Goal: Information Seeking & Learning: Learn about a topic

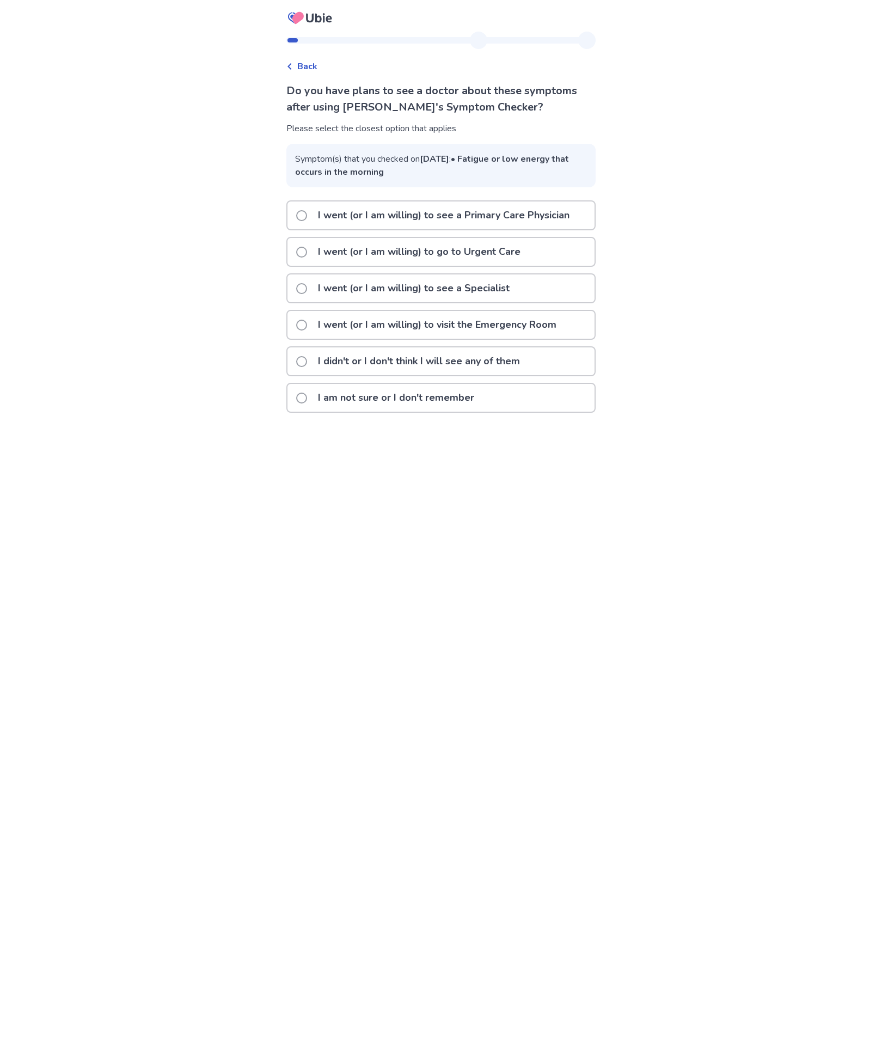
click at [560, 374] on div "I didn't or I don't think I will see any of them" at bounding box center [441, 361] width 307 height 28
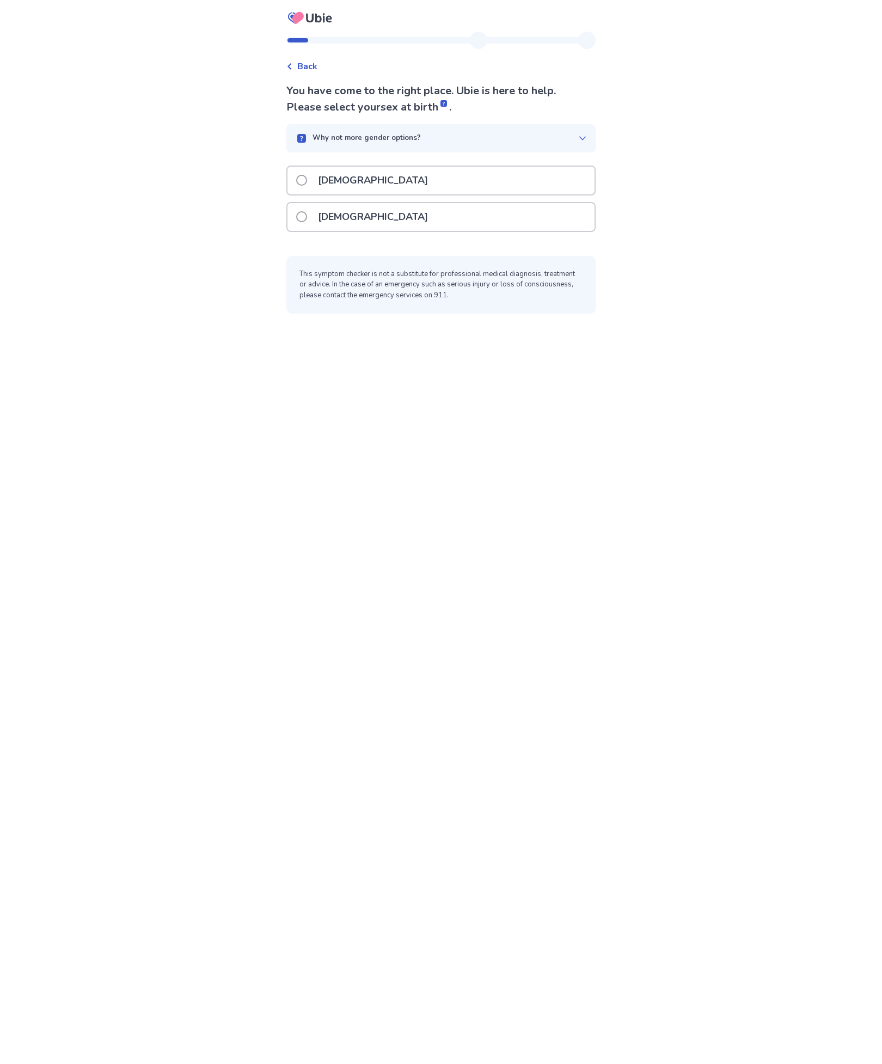
click at [566, 218] on div "[DEMOGRAPHIC_DATA]" at bounding box center [441, 217] width 307 height 28
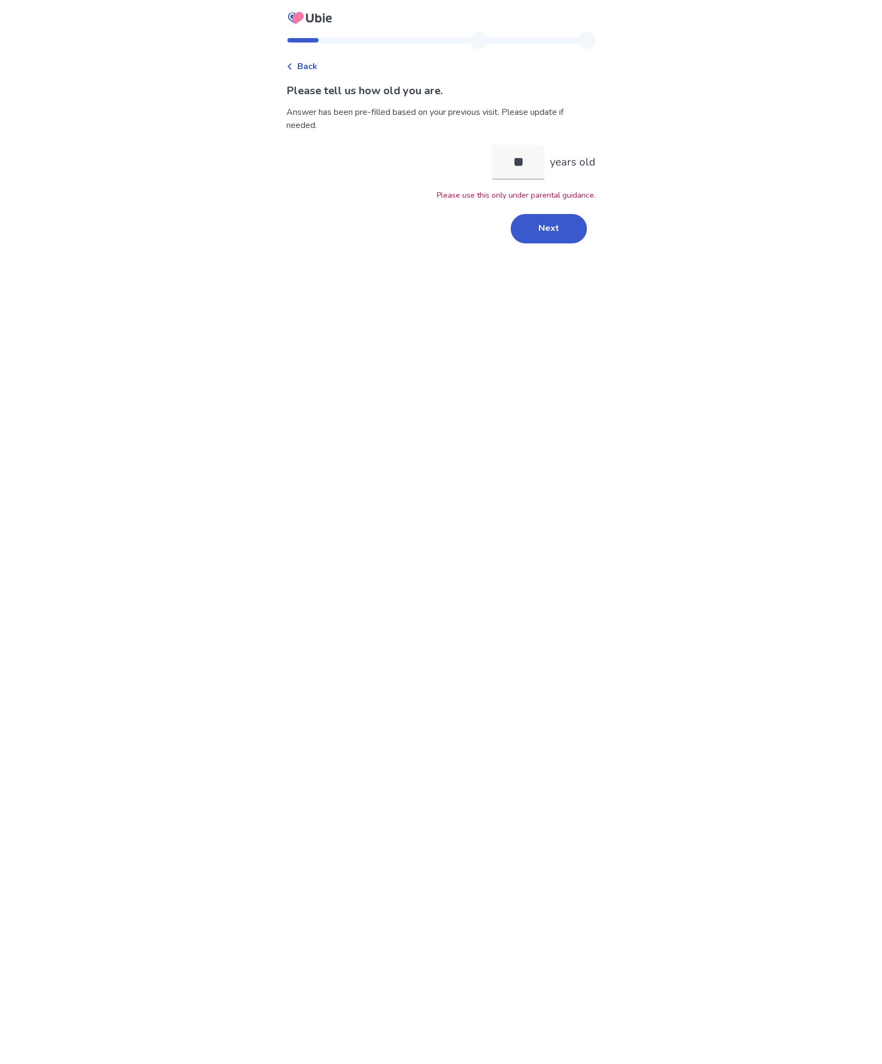
click at [572, 221] on button "Next" at bounding box center [549, 228] width 76 height 29
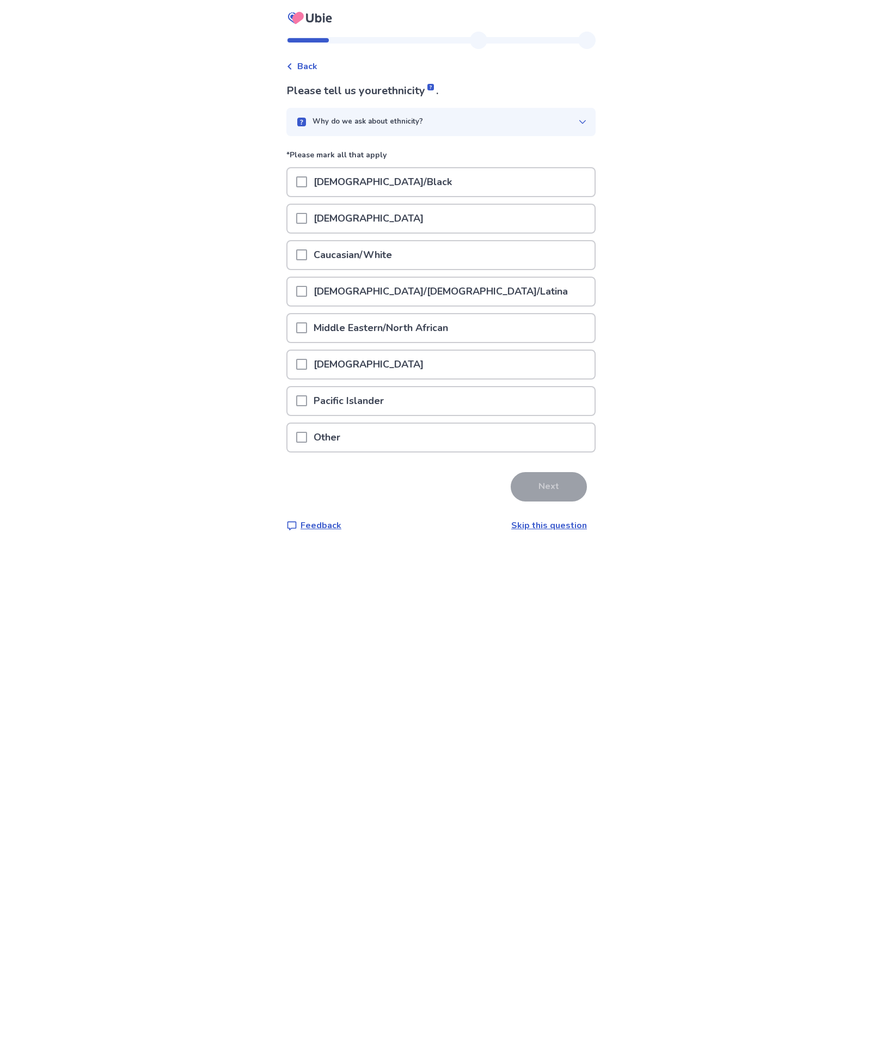
click at [521, 525] on link "Skip this question" at bounding box center [549, 525] width 76 height 12
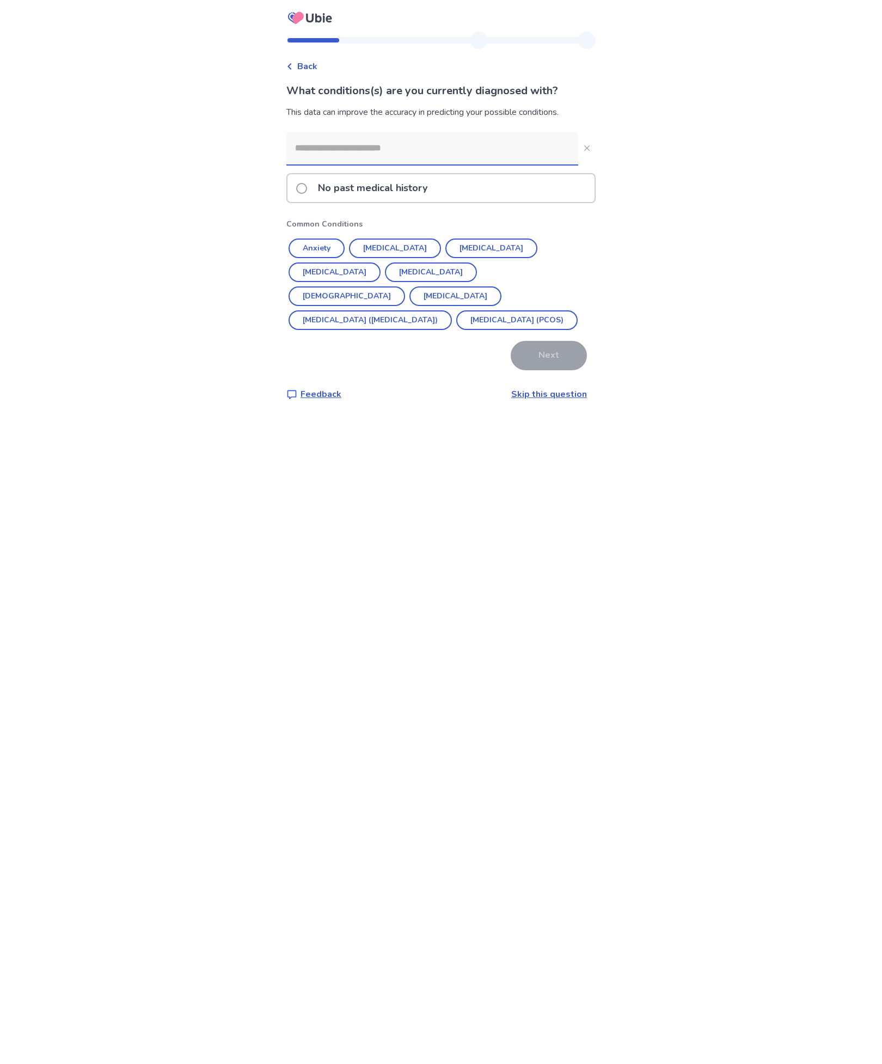
click at [537, 147] on input at bounding box center [432, 148] width 292 height 33
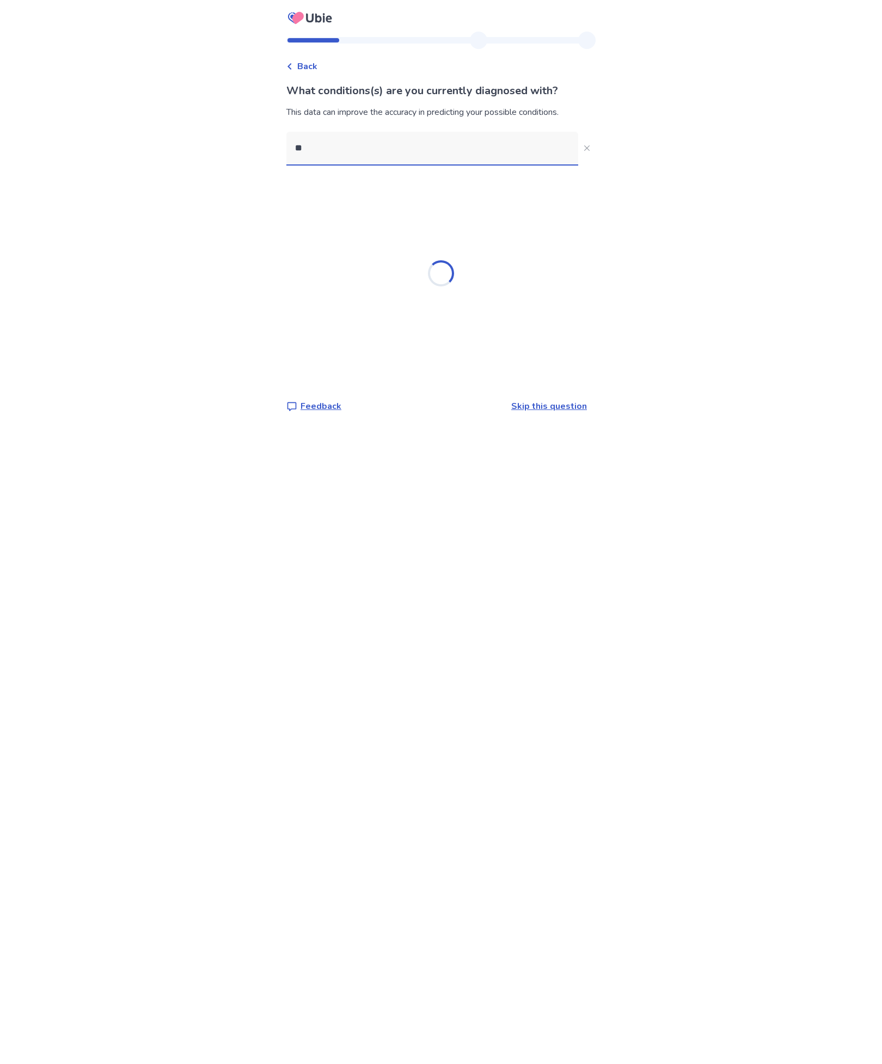
type input "*"
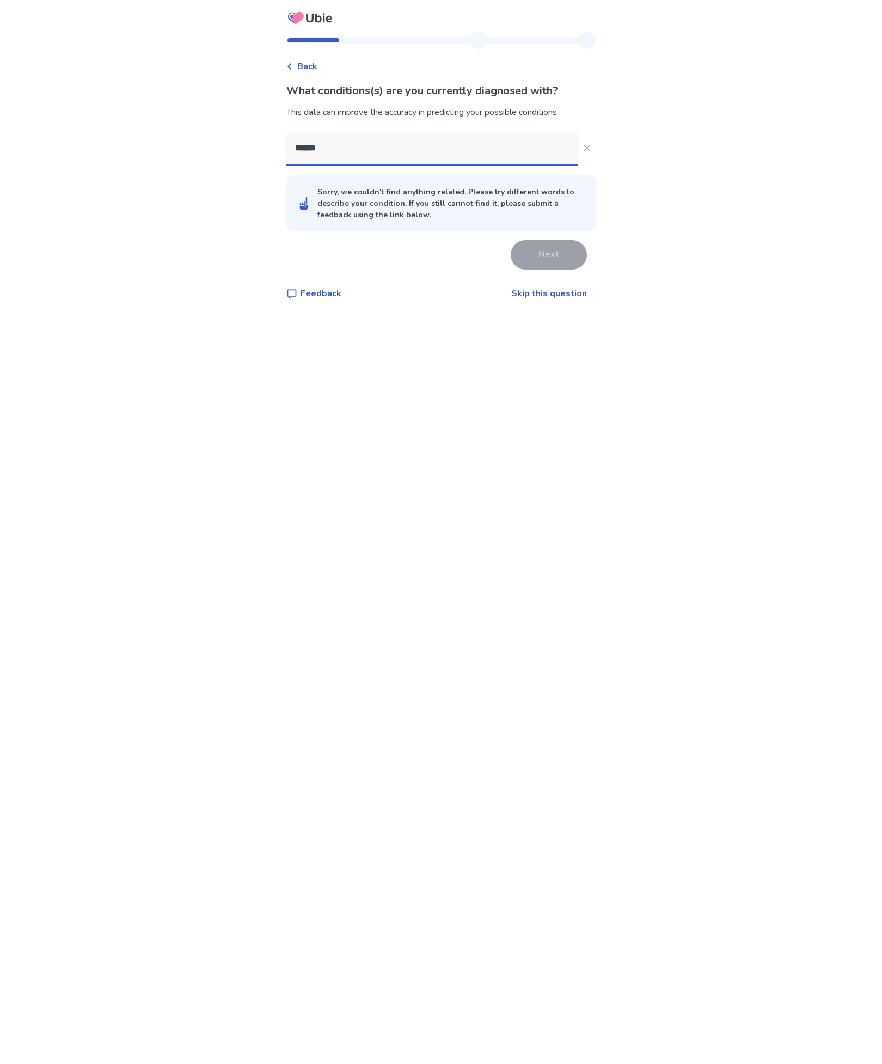
type input "*****"
click at [584, 145] on icon "Close" at bounding box center [586, 147] width 5 height 5
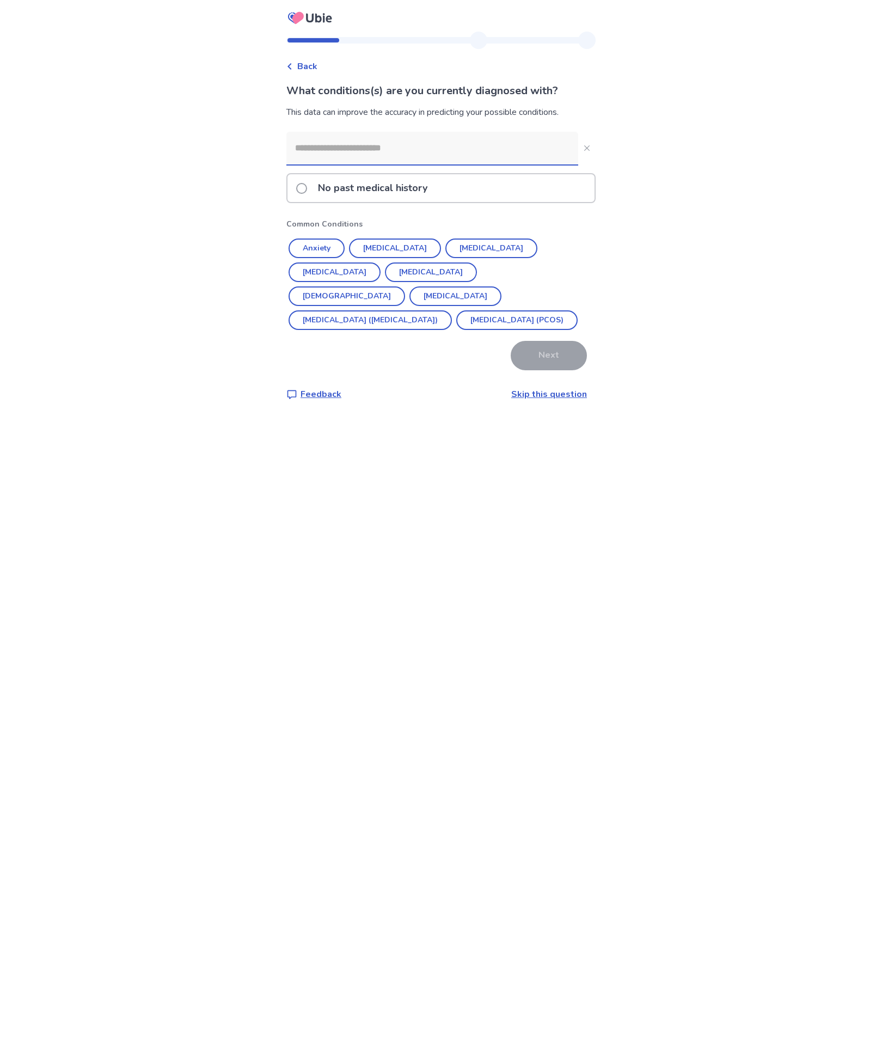
click at [550, 188] on div "No past medical history" at bounding box center [441, 188] width 307 height 28
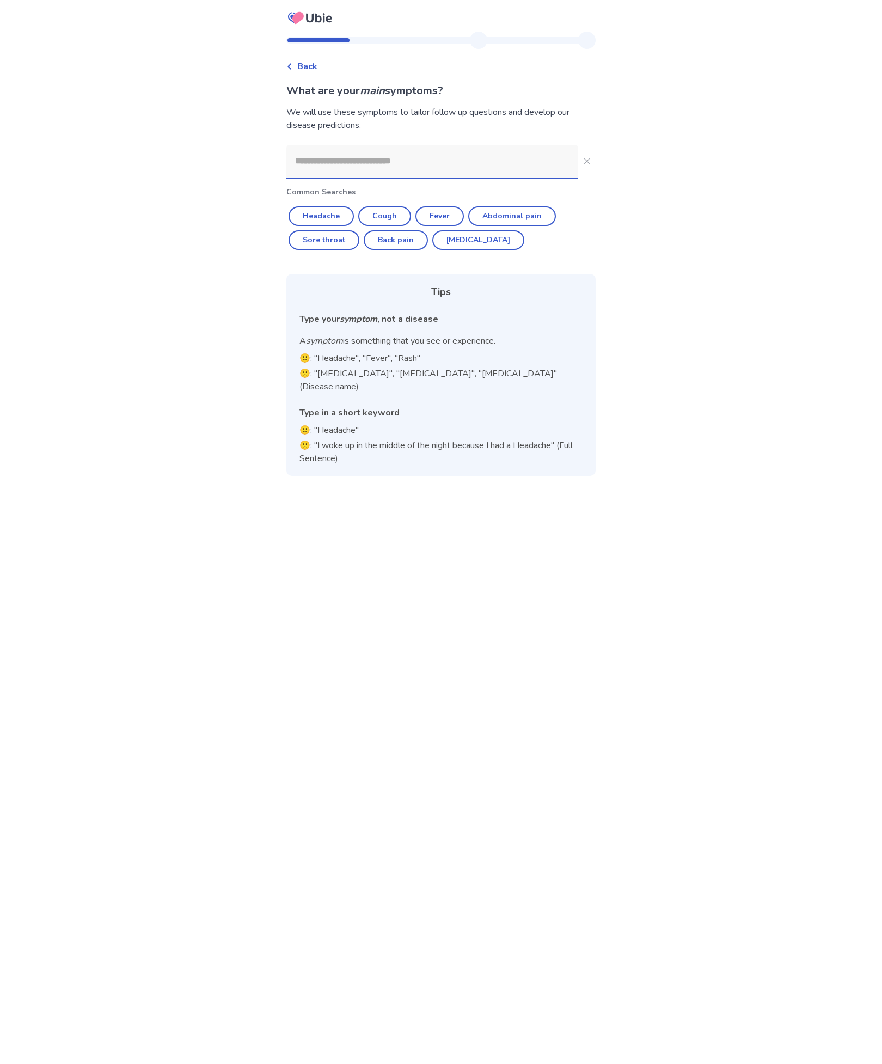
click at [516, 159] on input at bounding box center [432, 161] width 292 height 33
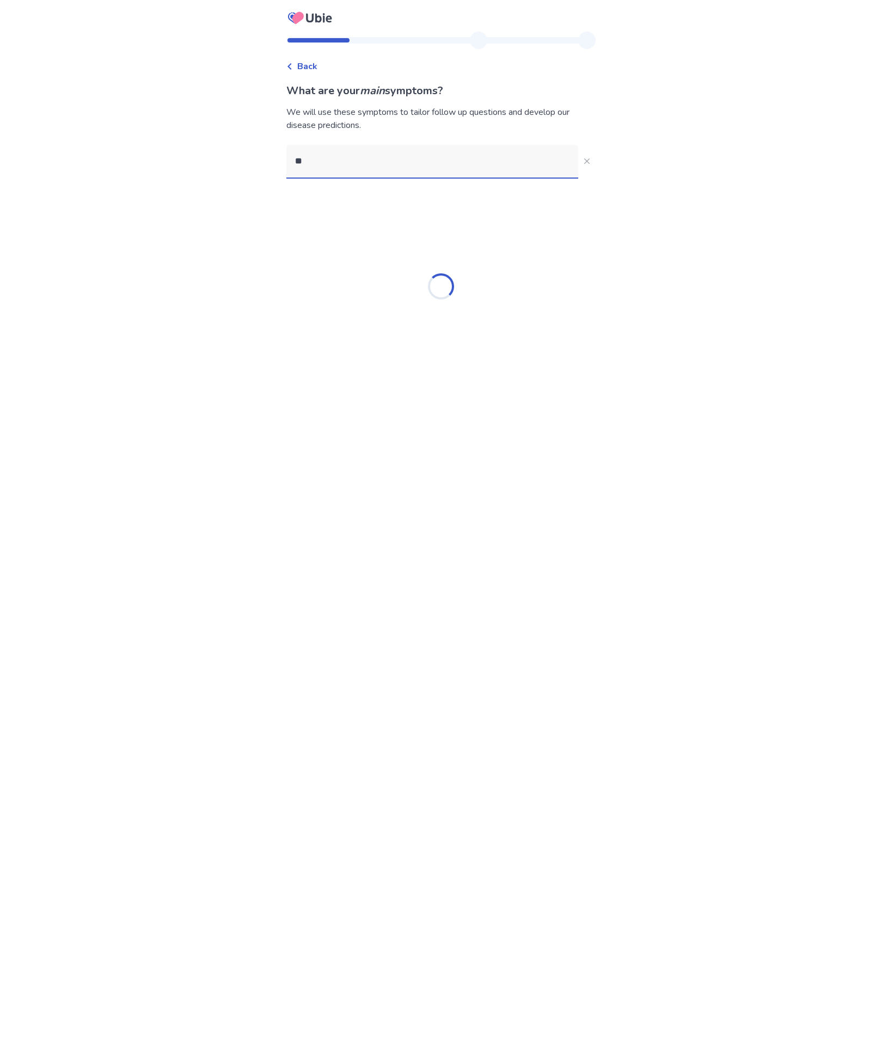
type input "*"
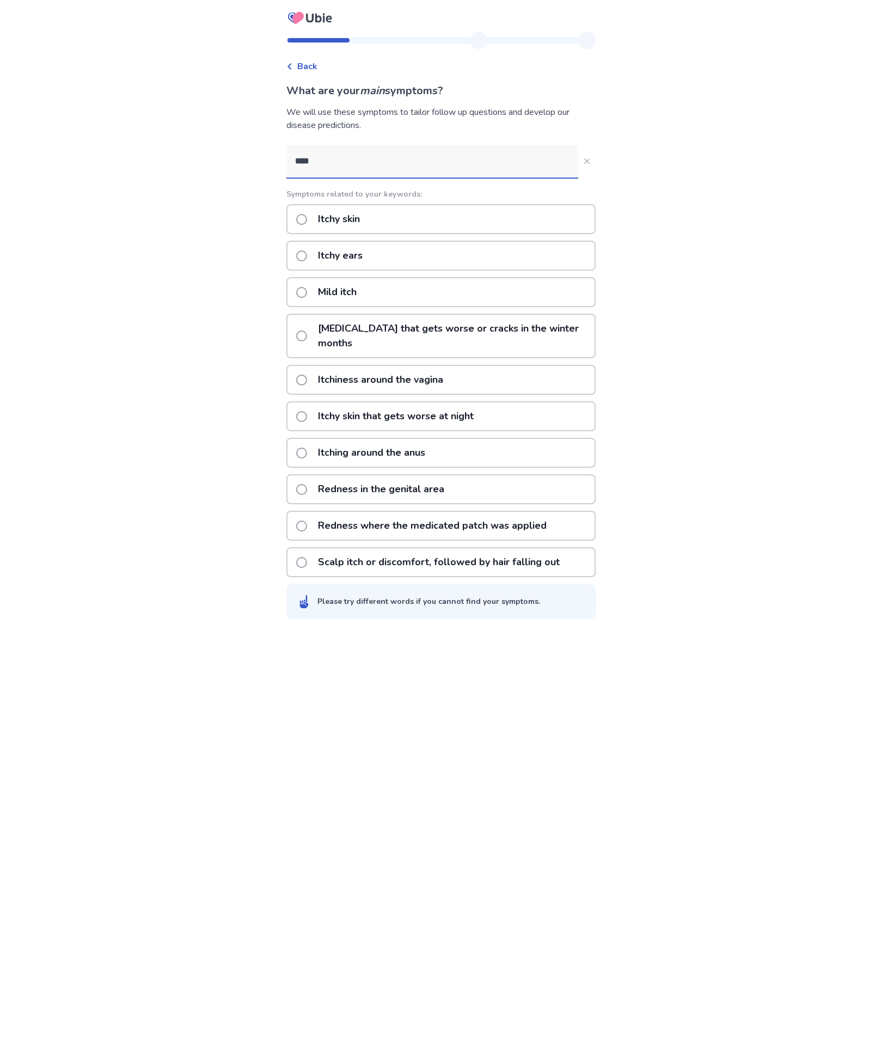
type input "*****"
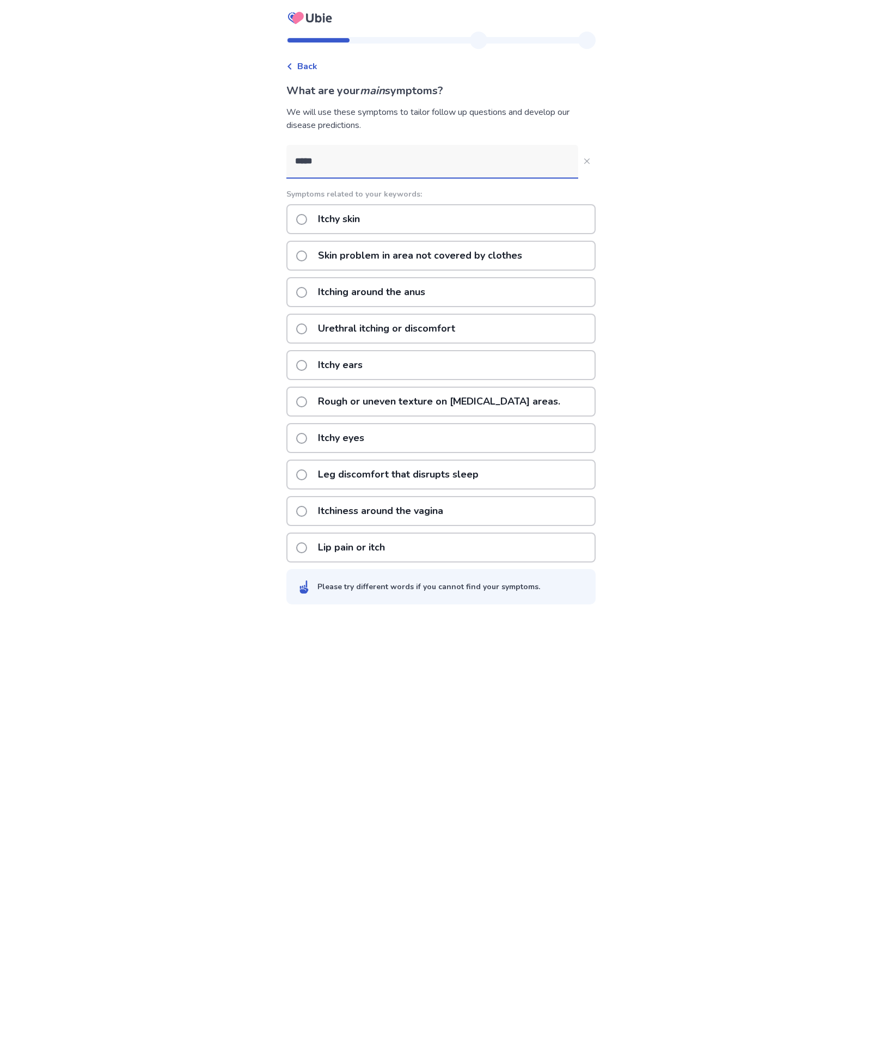
click at [561, 218] on div "Itchy skin" at bounding box center [440, 219] width 309 height 30
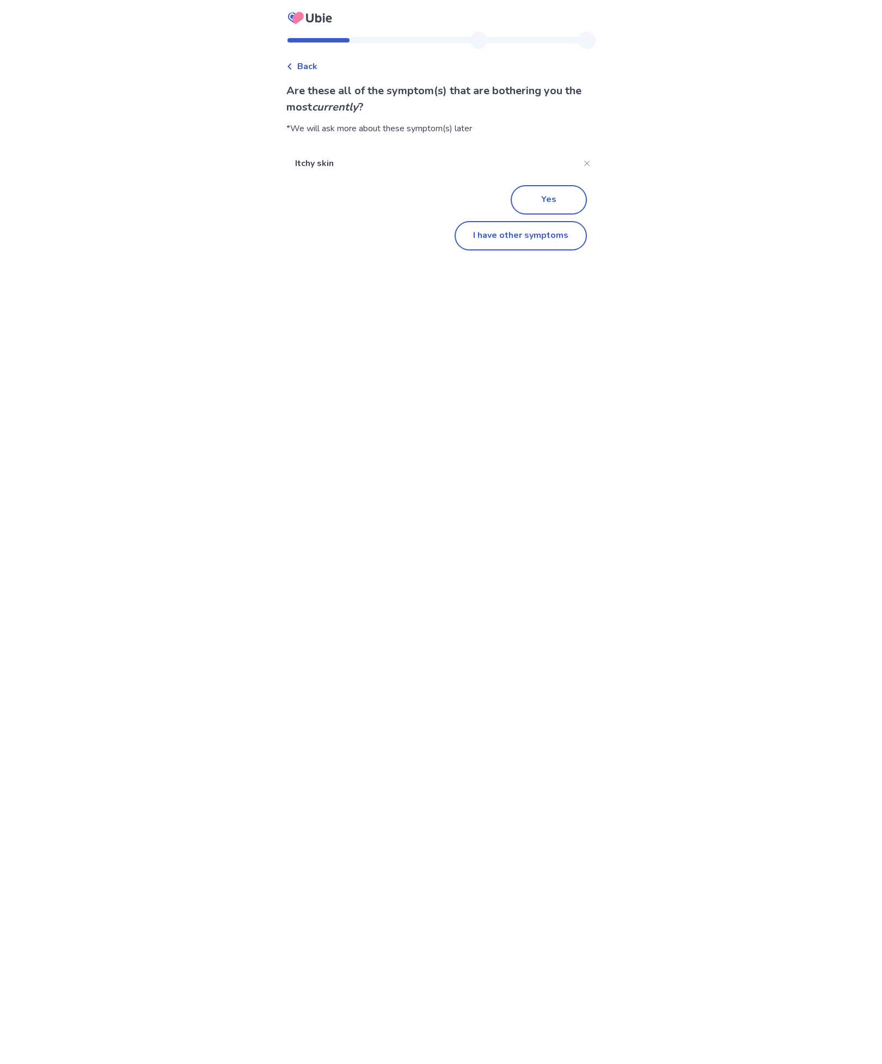
click at [558, 192] on button "Yes" at bounding box center [549, 199] width 76 height 29
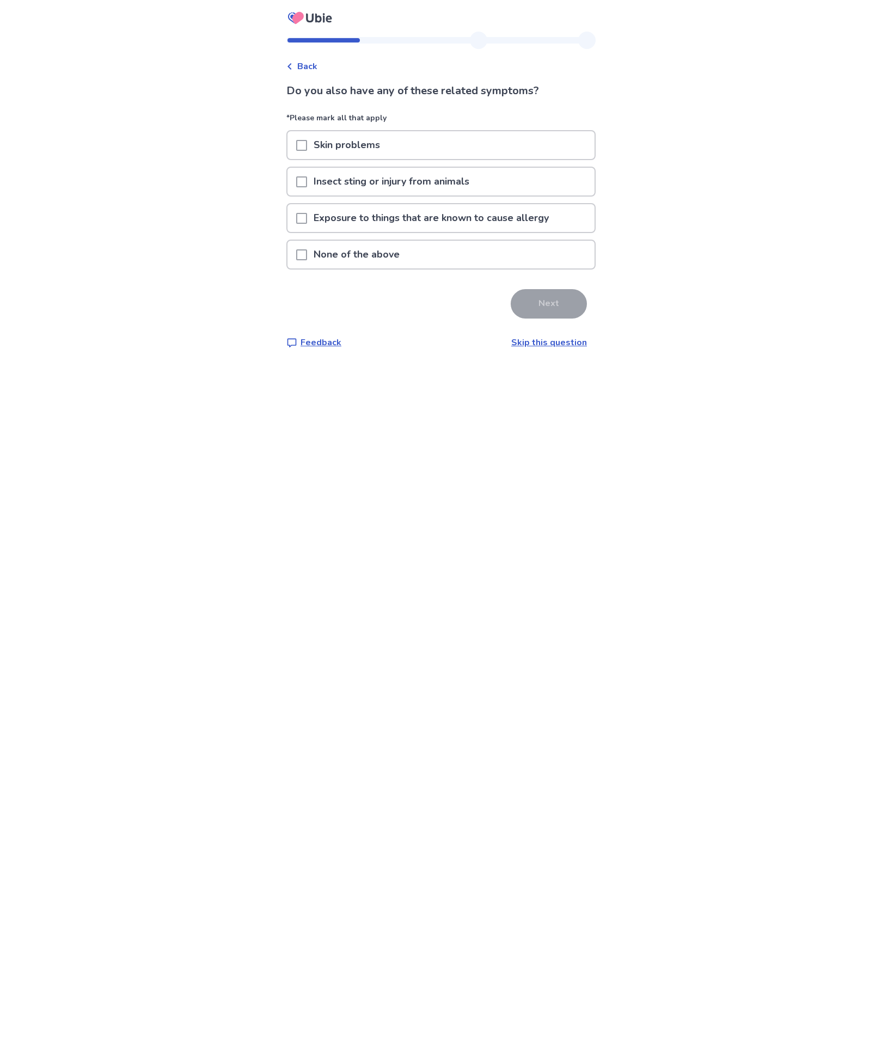
click at [543, 145] on div "Skin problems" at bounding box center [441, 145] width 307 height 28
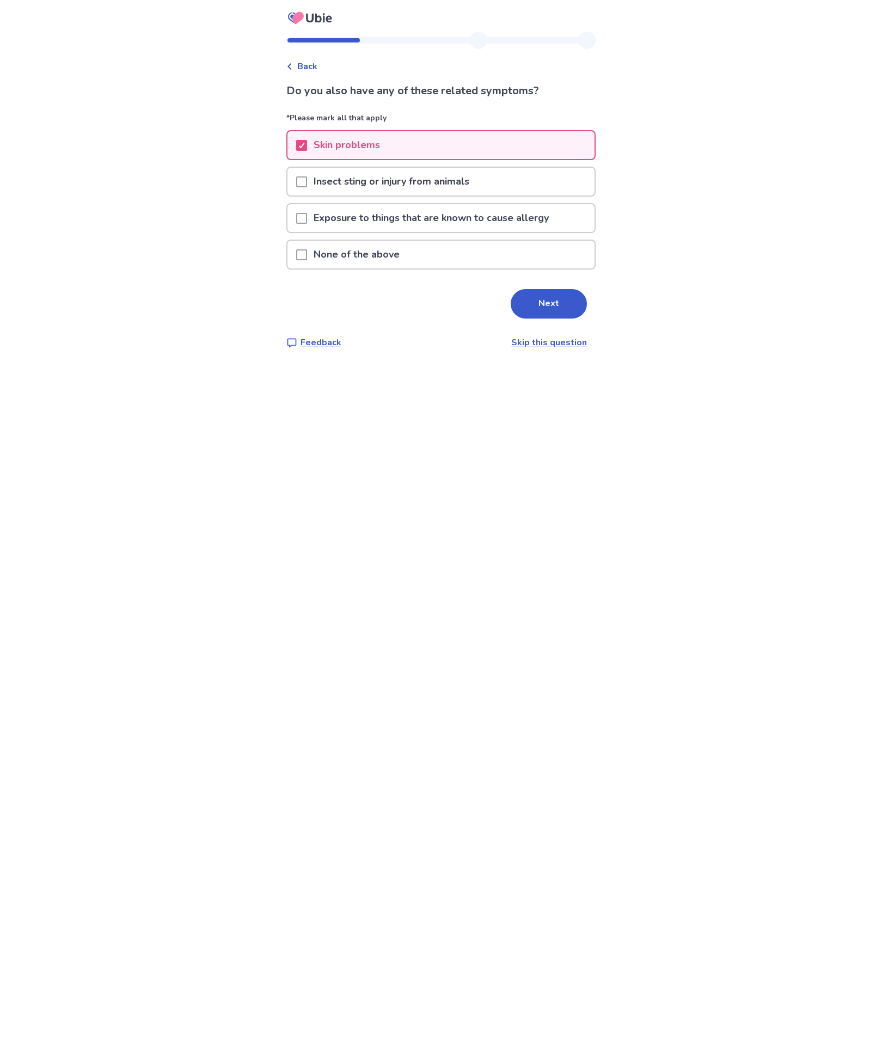
click at [552, 300] on button "Next" at bounding box center [549, 303] width 76 height 29
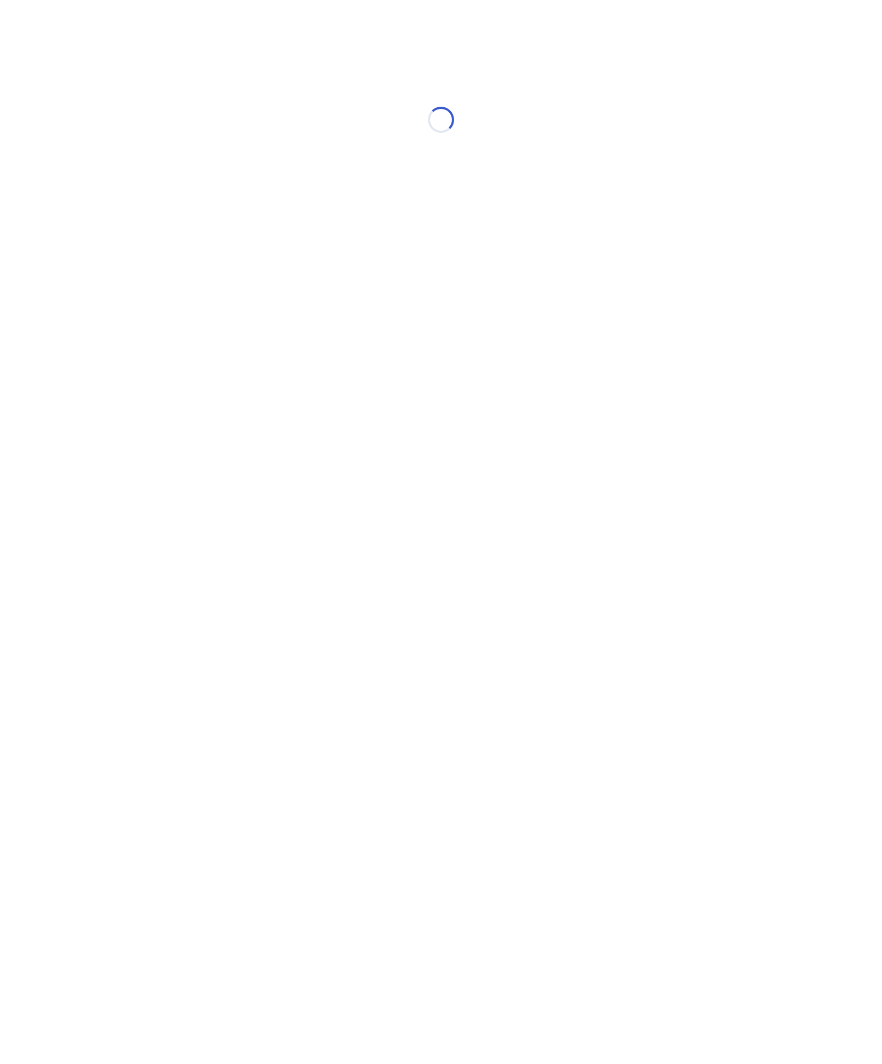
select select "*"
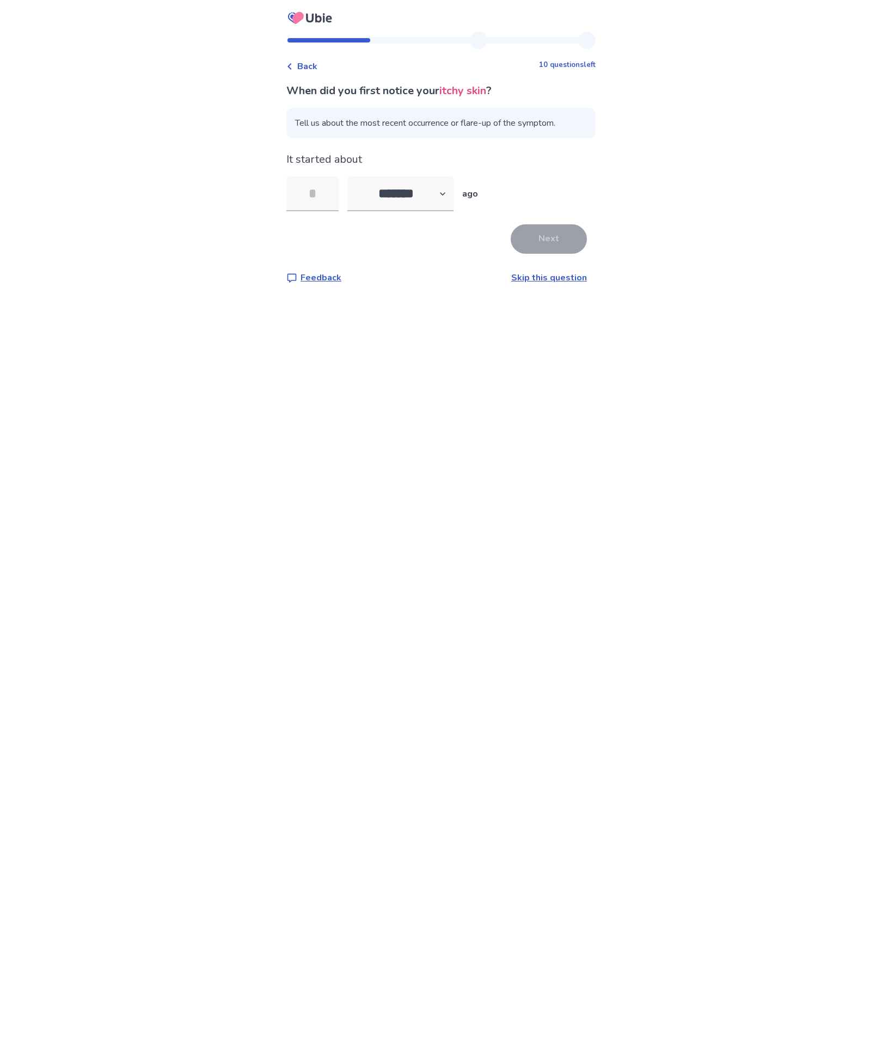
click at [322, 205] on input "tel" at bounding box center [312, 193] width 52 height 35
type input "*"
click at [429, 194] on select "******* ****** ******* ******** *******" at bounding box center [400, 193] width 106 height 35
select select "*"
click at [536, 231] on button "Next" at bounding box center [549, 238] width 76 height 29
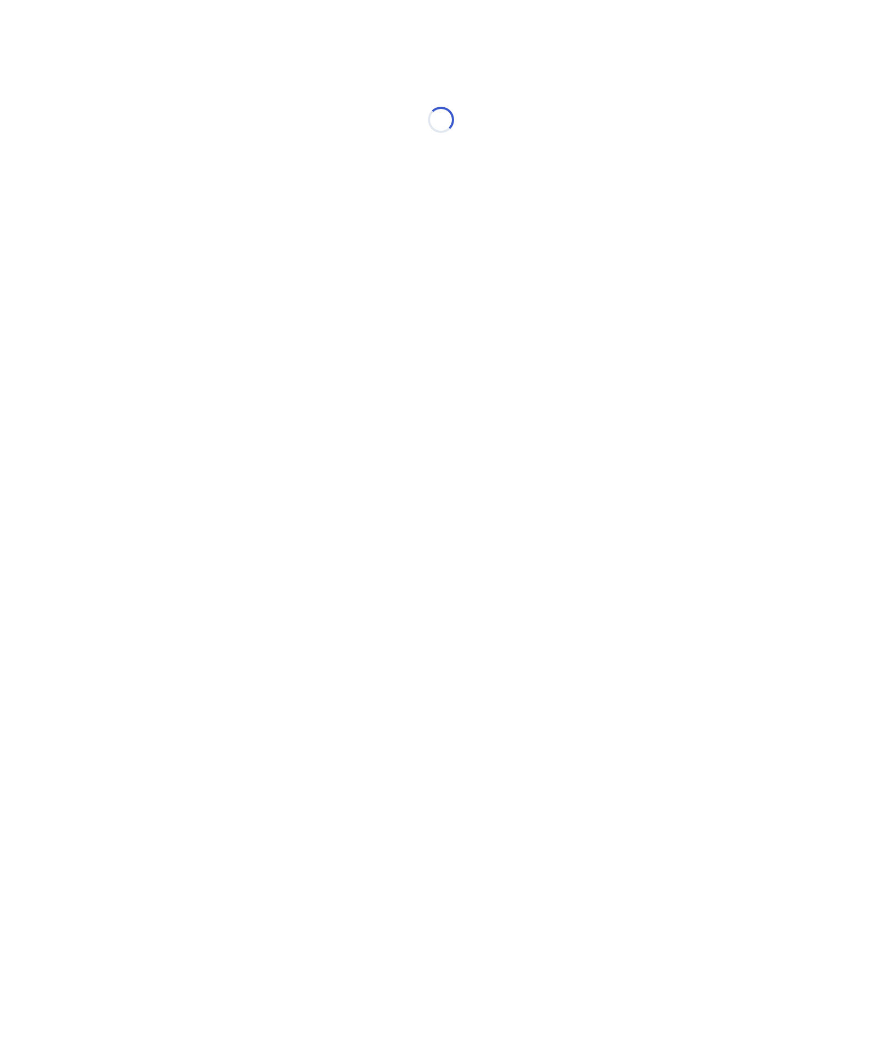
select select "*"
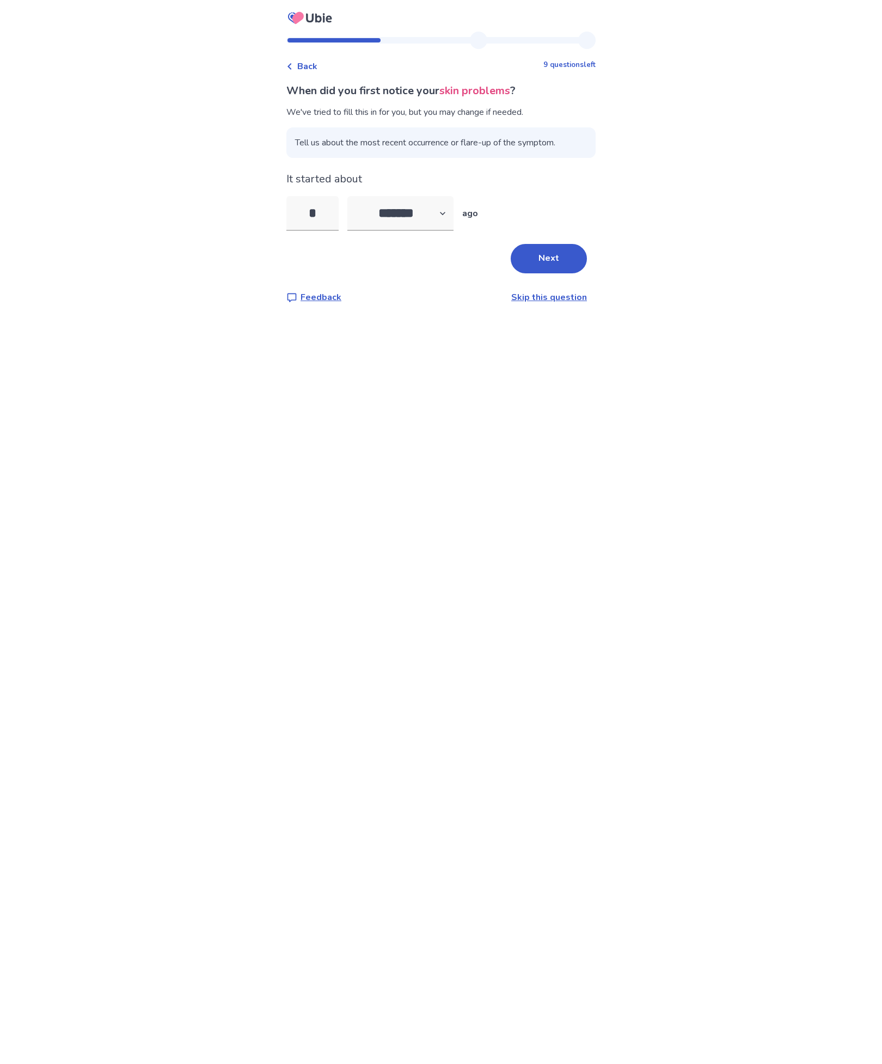
click at [553, 247] on button "Next" at bounding box center [549, 258] width 76 height 29
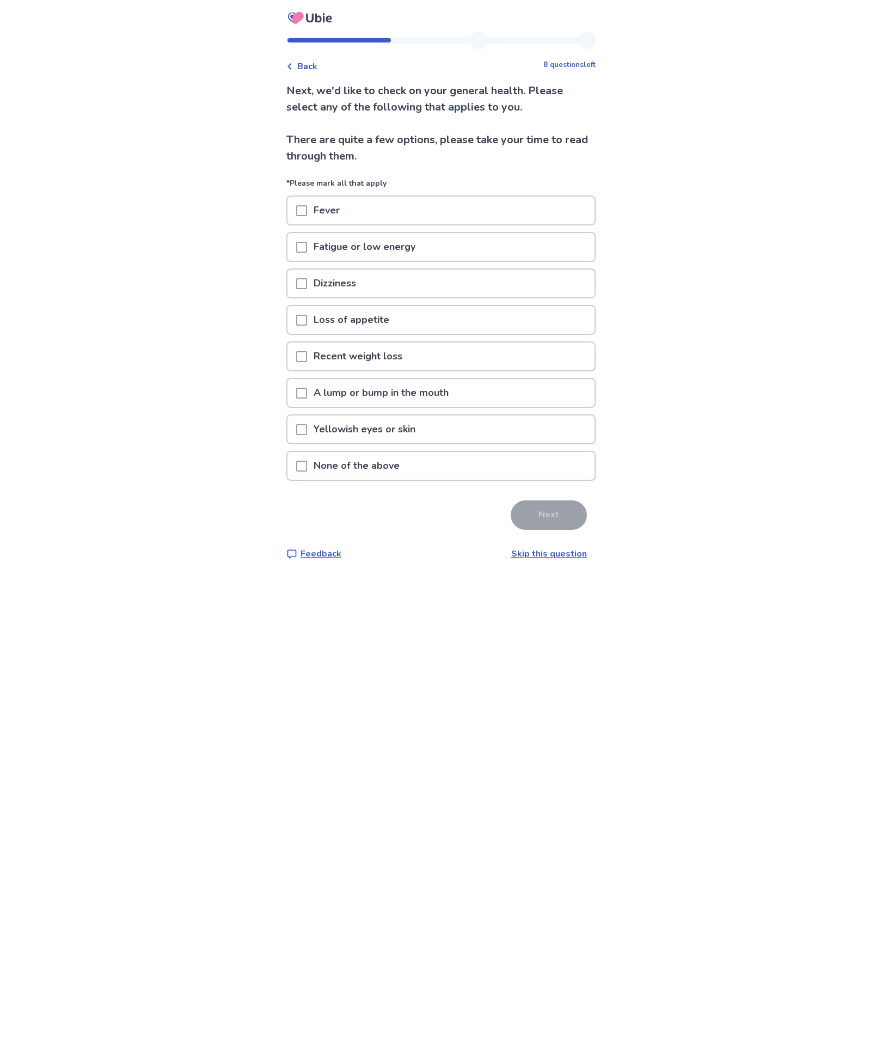
click at [537, 469] on div "None of the above" at bounding box center [441, 466] width 307 height 28
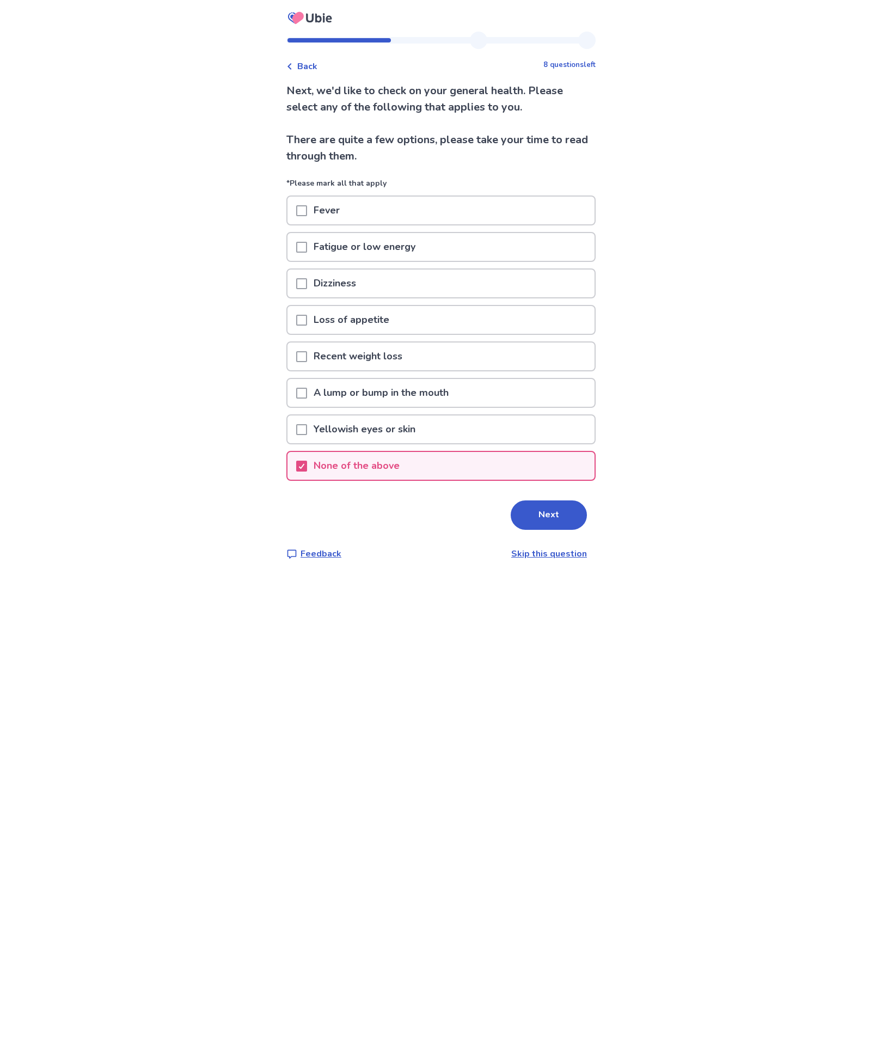
click at [546, 508] on button "Next" at bounding box center [549, 514] width 76 height 29
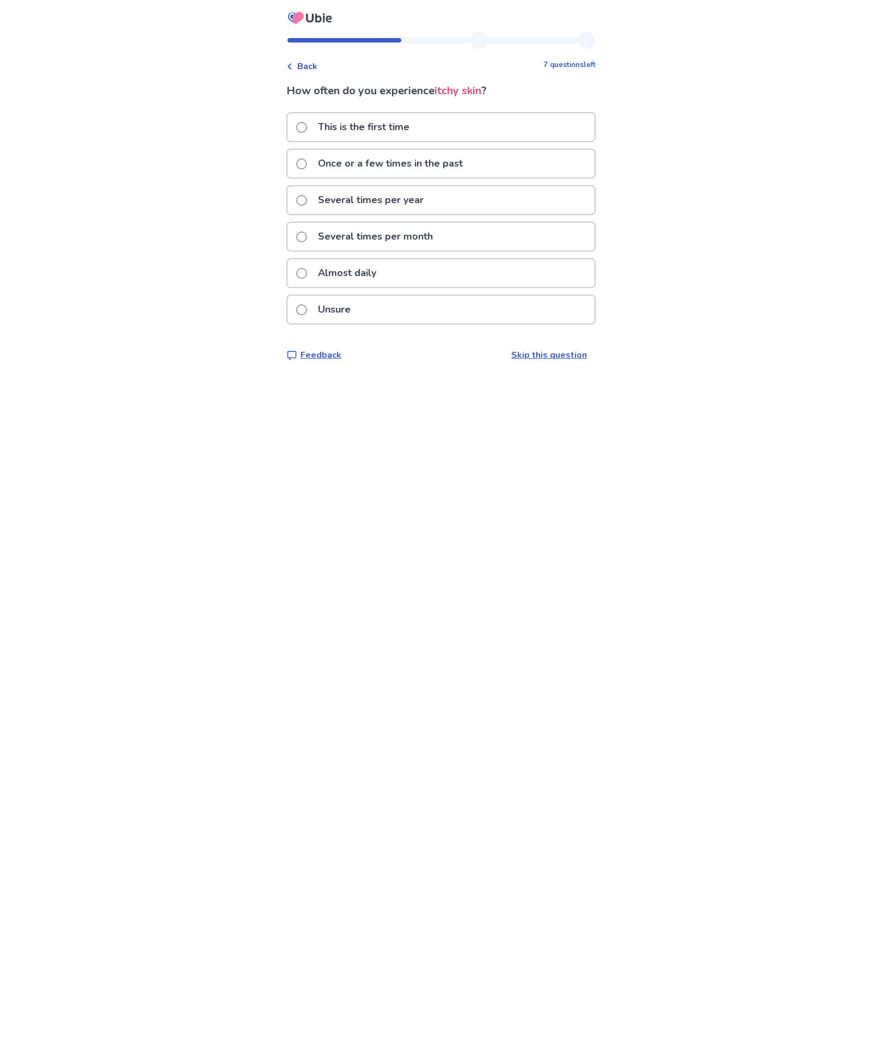
click at [536, 233] on div "Several times per month" at bounding box center [441, 237] width 307 height 28
click at [561, 160] on div "Not getting better or worse" at bounding box center [441, 164] width 307 height 28
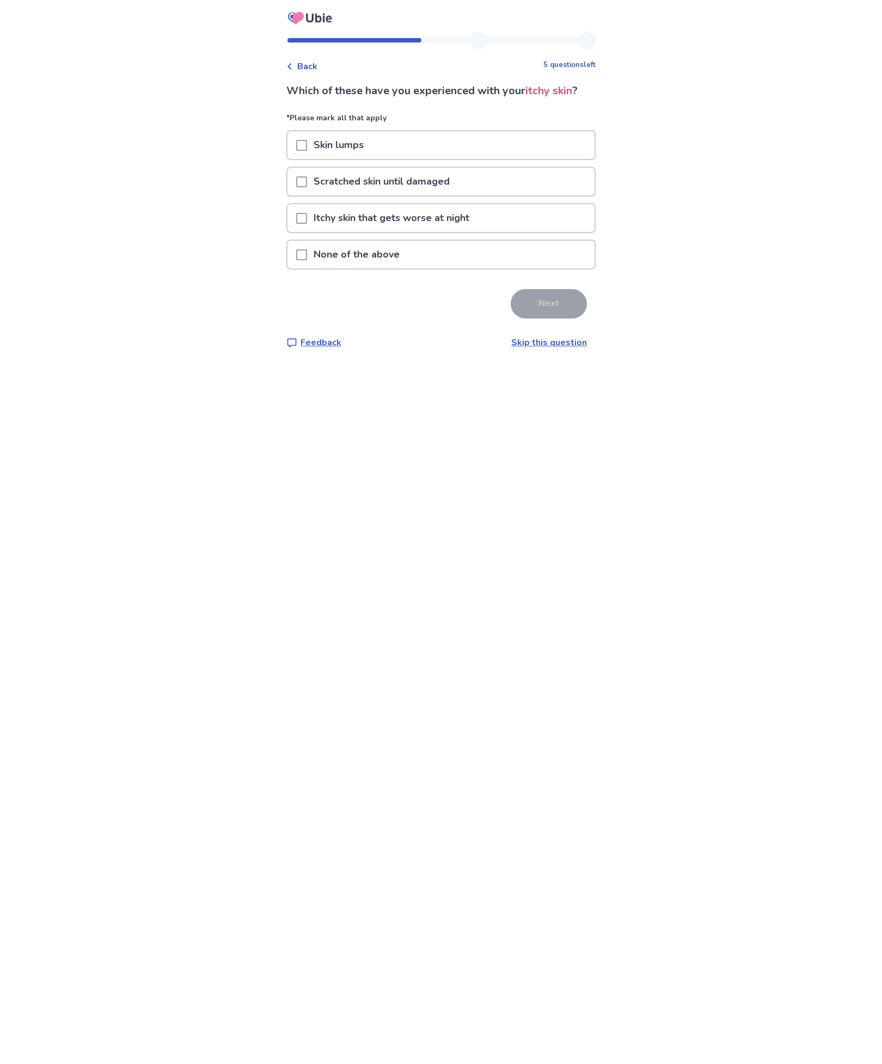
click at [536, 138] on div "Skin lumps" at bounding box center [441, 145] width 307 height 28
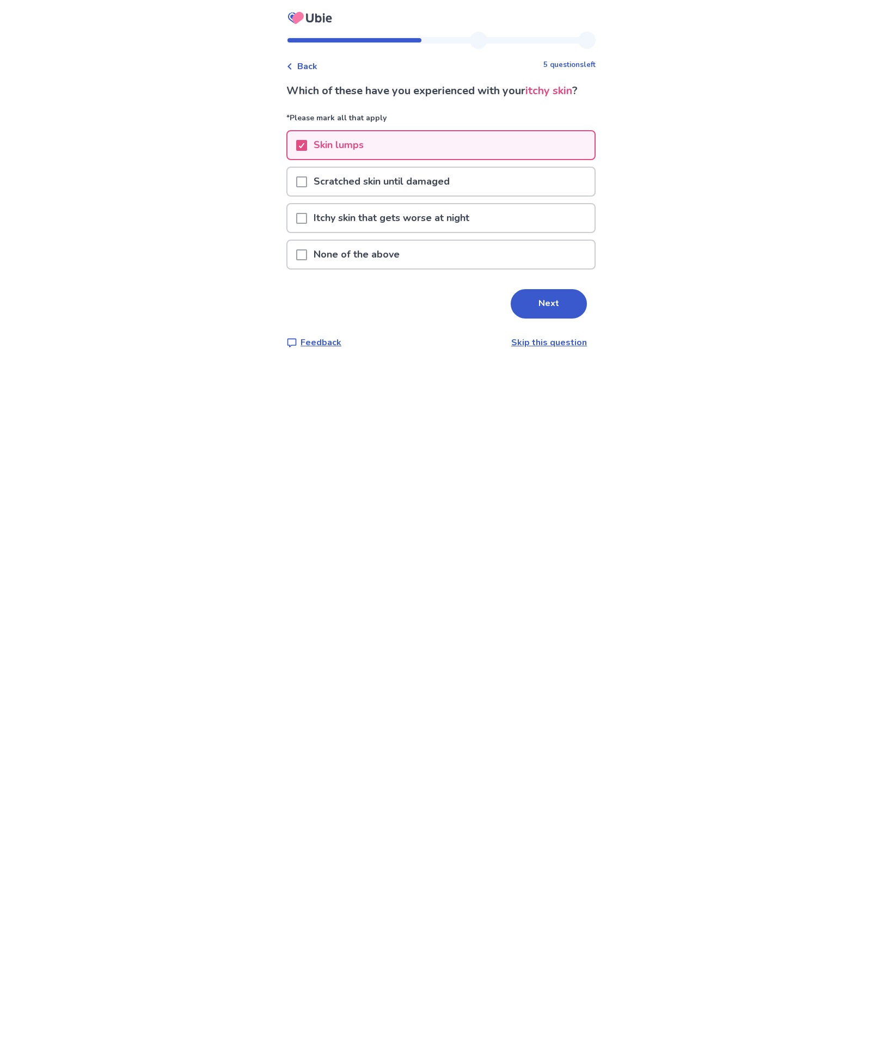
click at [555, 298] on button "Next" at bounding box center [549, 303] width 76 height 29
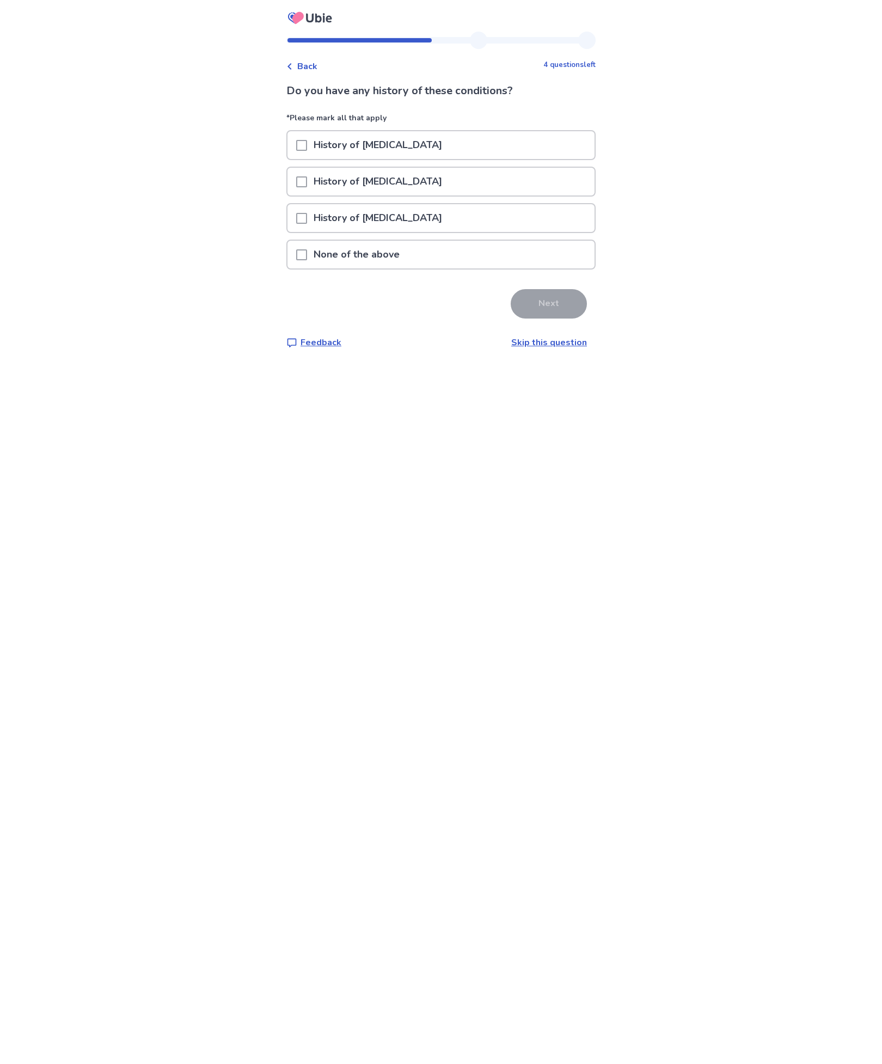
click at [564, 250] on div "None of the above" at bounding box center [441, 255] width 307 height 28
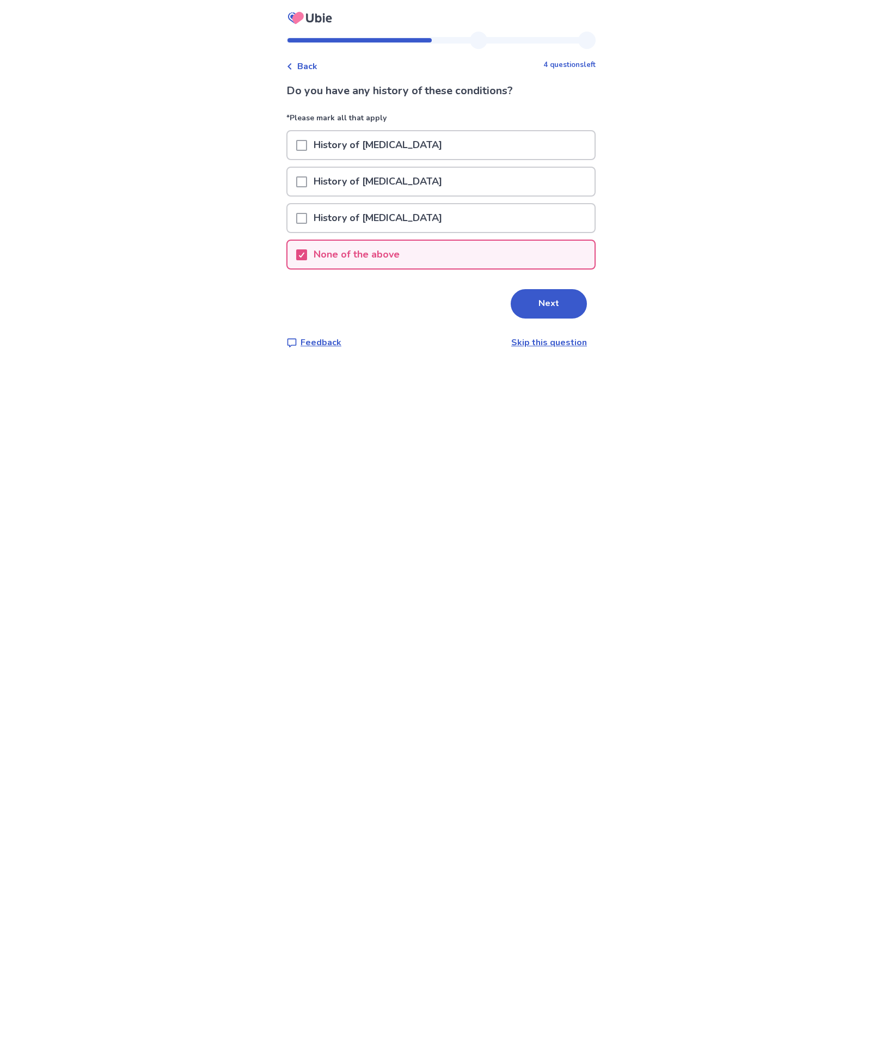
click at [317, 60] on span "Back" at bounding box center [307, 66] width 20 height 13
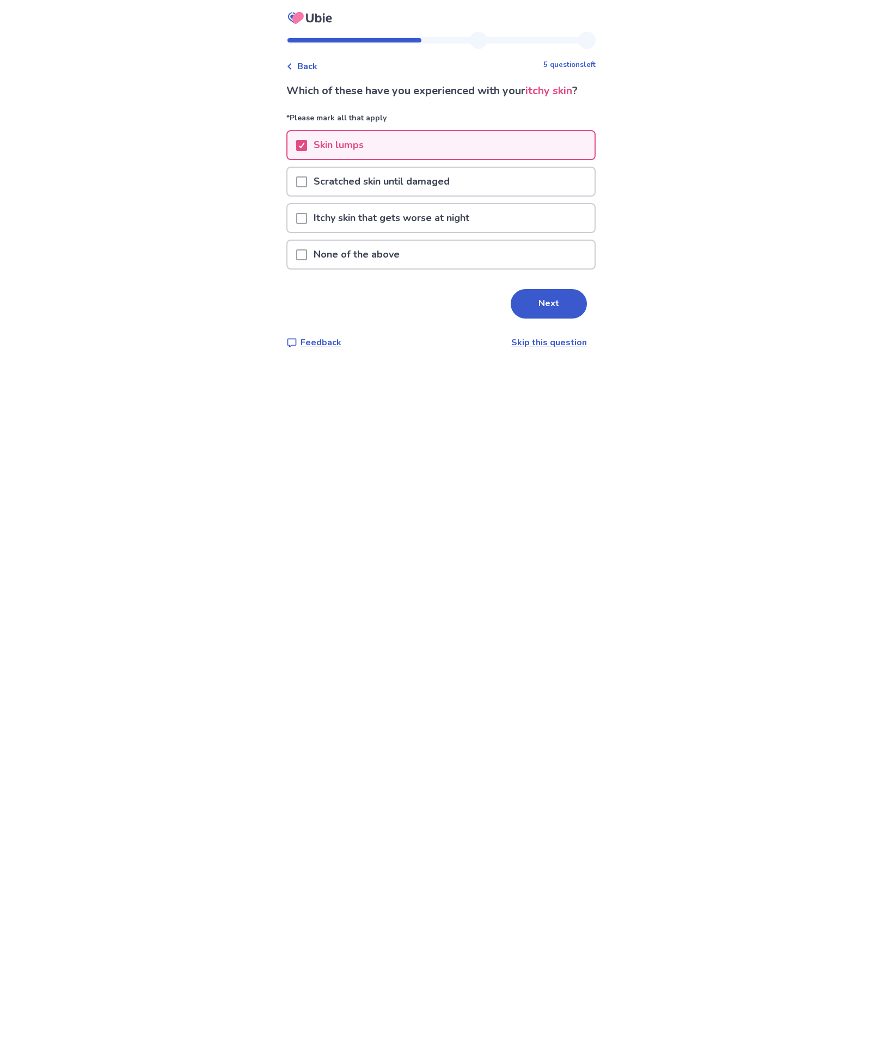
click at [433, 136] on div "Skin lumps" at bounding box center [441, 145] width 307 height 28
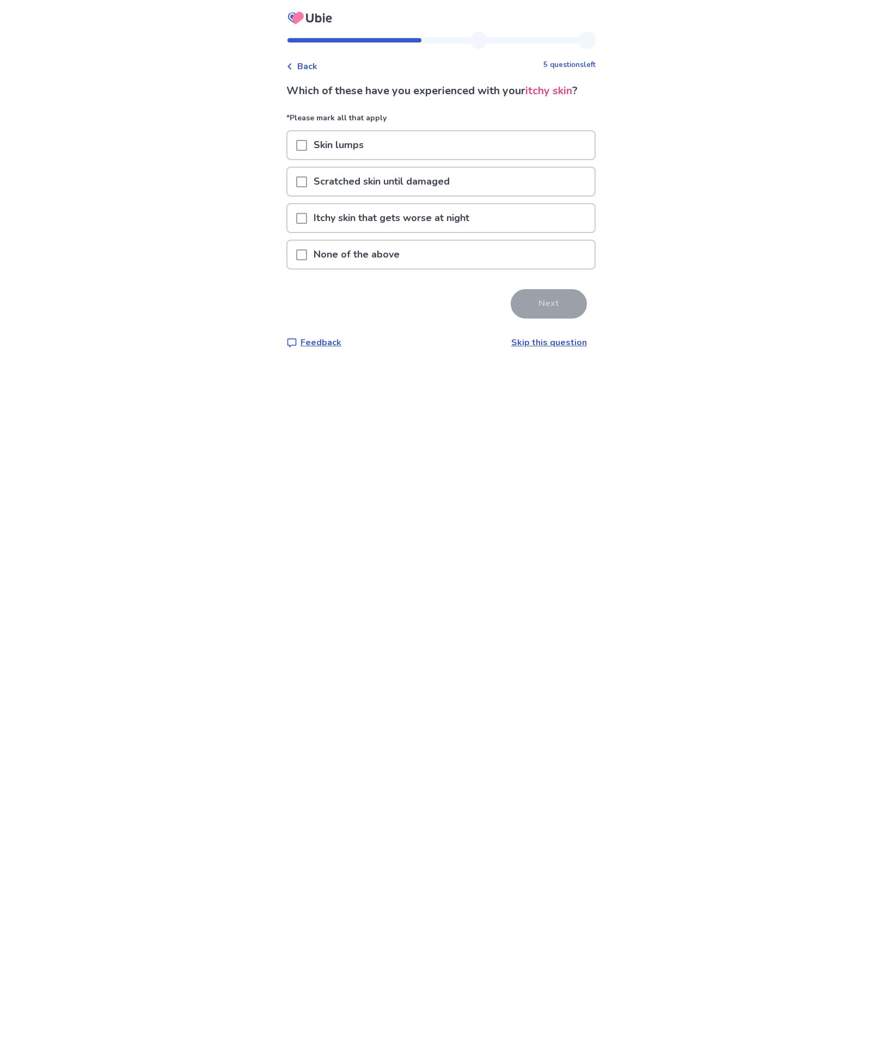
click at [458, 260] on div "None of the above" at bounding box center [441, 255] width 307 height 28
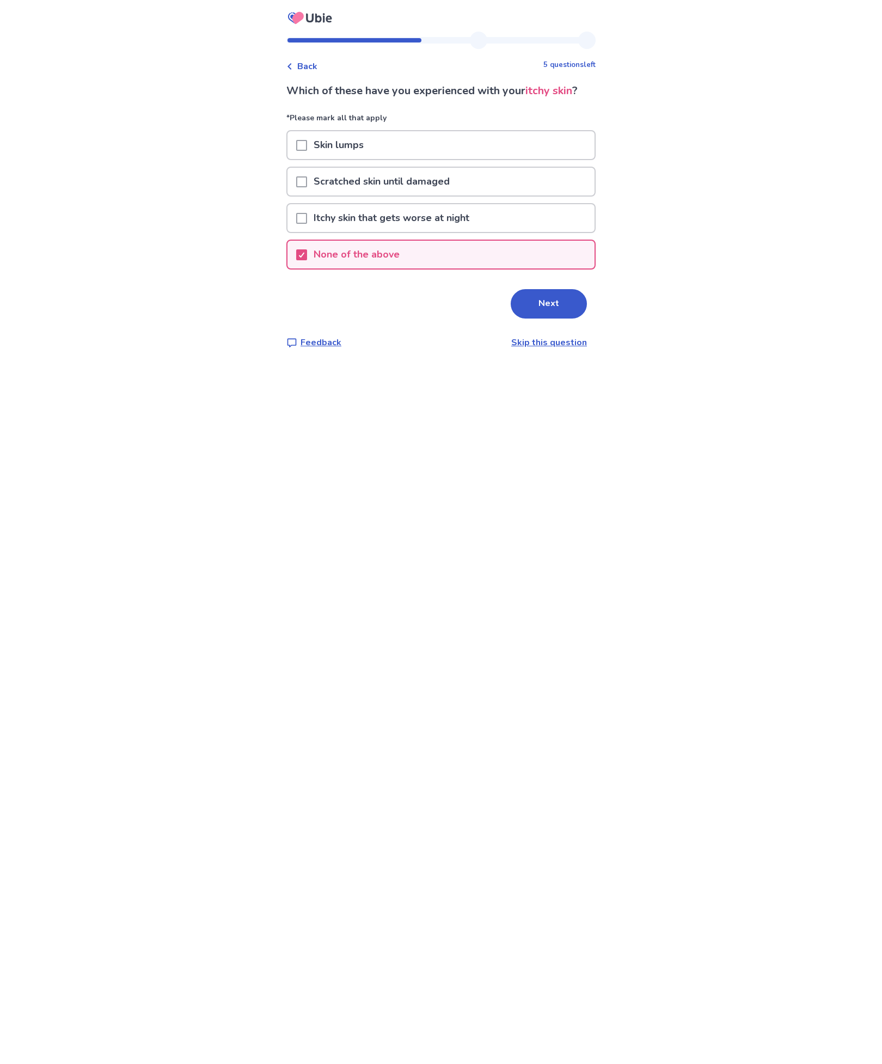
click at [534, 296] on button "Next" at bounding box center [549, 303] width 76 height 29
click at [535, 289] on button "Next" at bounding box center [549, 303] width 76 height 29
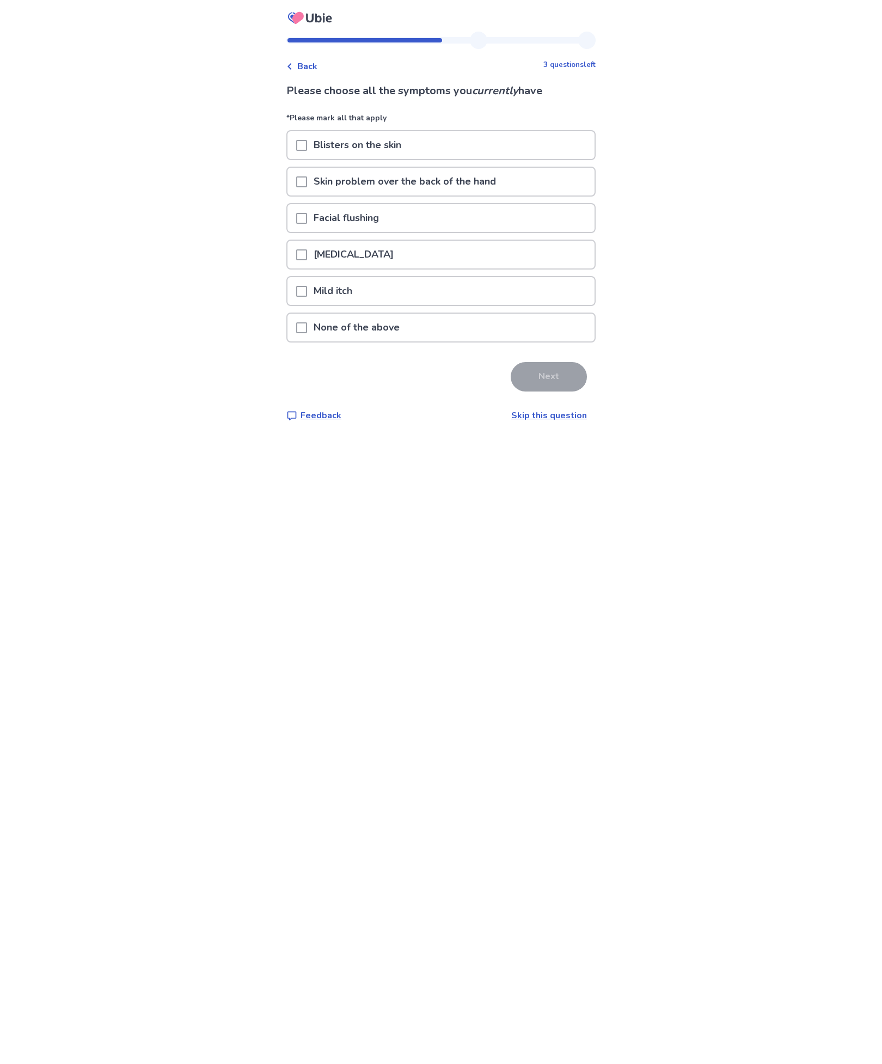
click at [570, 181] on div "Skin problem over the back of the hand" at bounding box center [441, 182] width 307 height 28
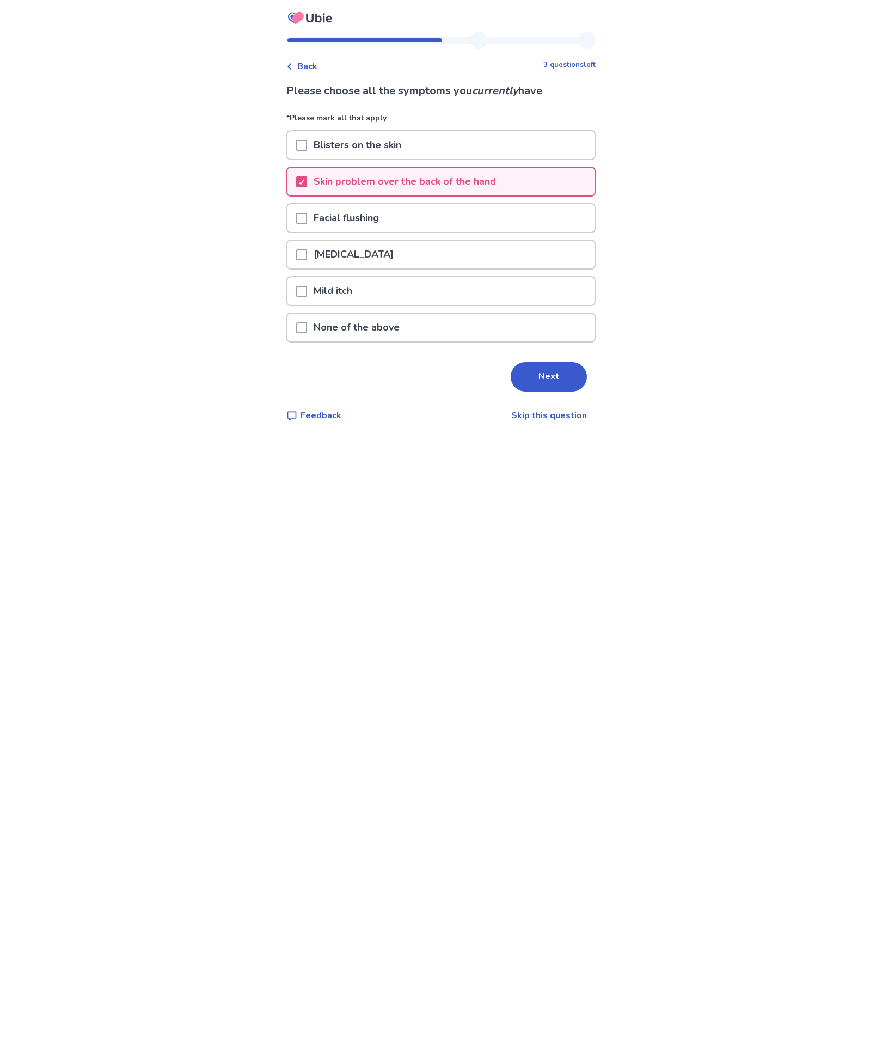
click at [539, 283] on div "Mild itch" at bounding box center [441, 291] width 307 height 28
click at [565, 364] on button "Next" at bounding box center [549, 376] width 76 height 29
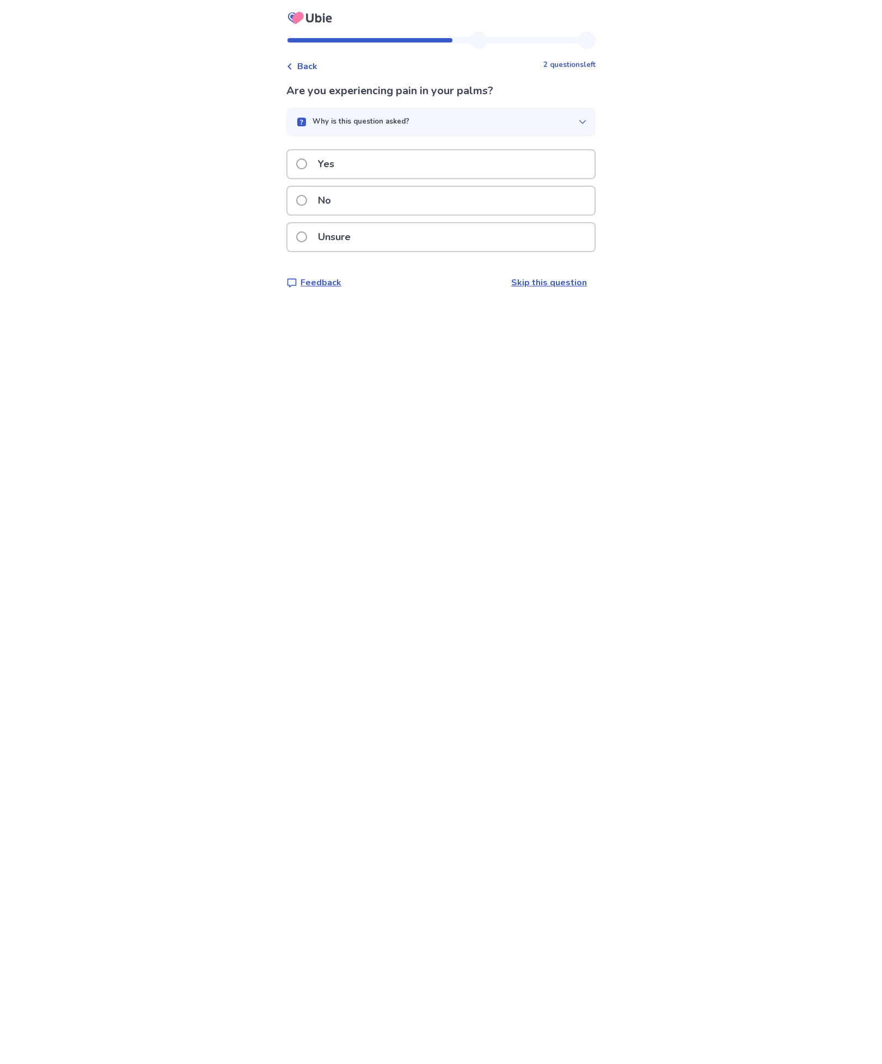
click at [568, 200] on div "No" at bounding box center [441, 201] width 307 height 28
click at [448, 196] on div "No" at bounding box center [441, 201] width 307 height 28
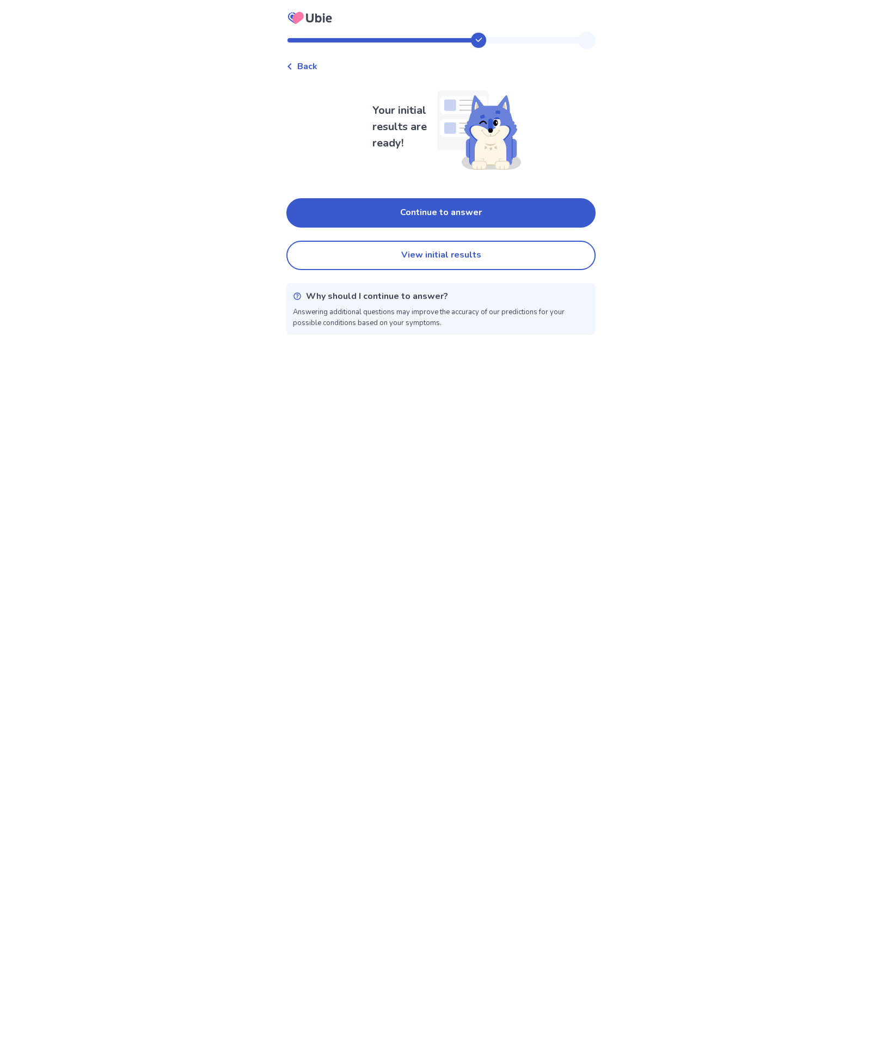
click at [492, 205] on button "Continue to answer" at bounding box center [440, 212] width 309 height 29
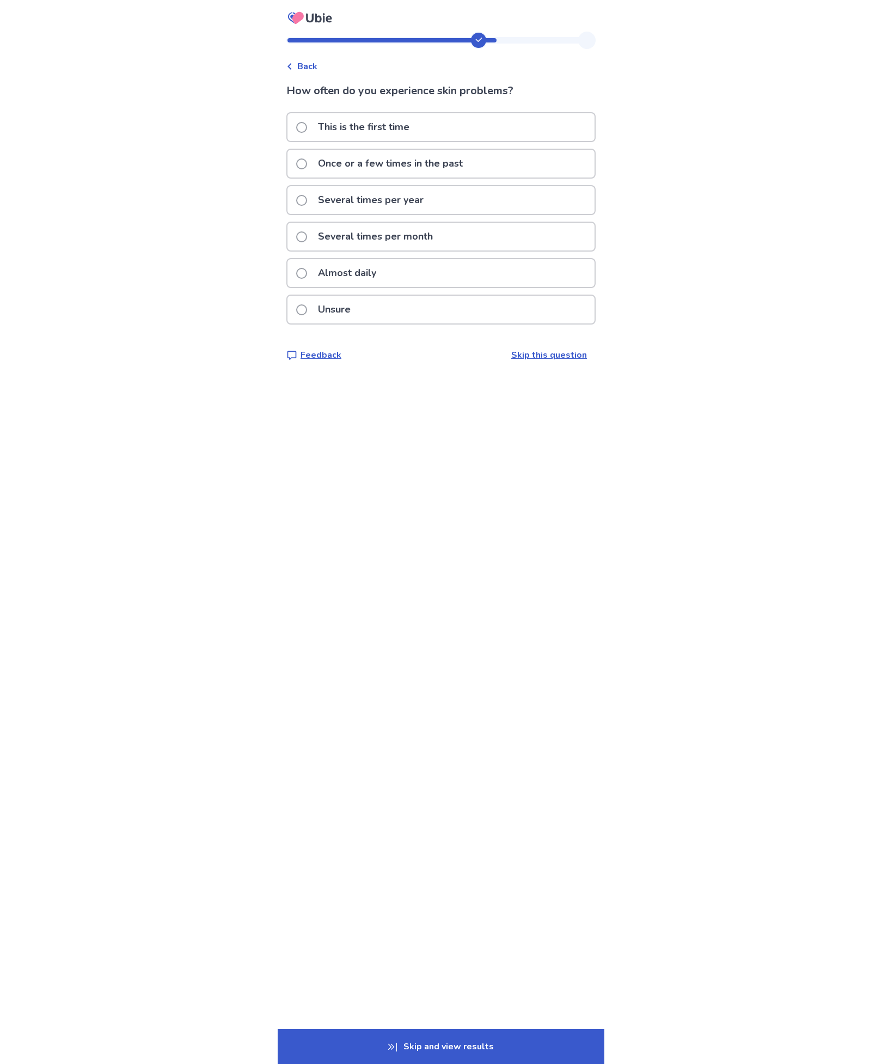
click at [487, 229] on div "Several times per month" at bounding box center [441, 237] width 307 height 28
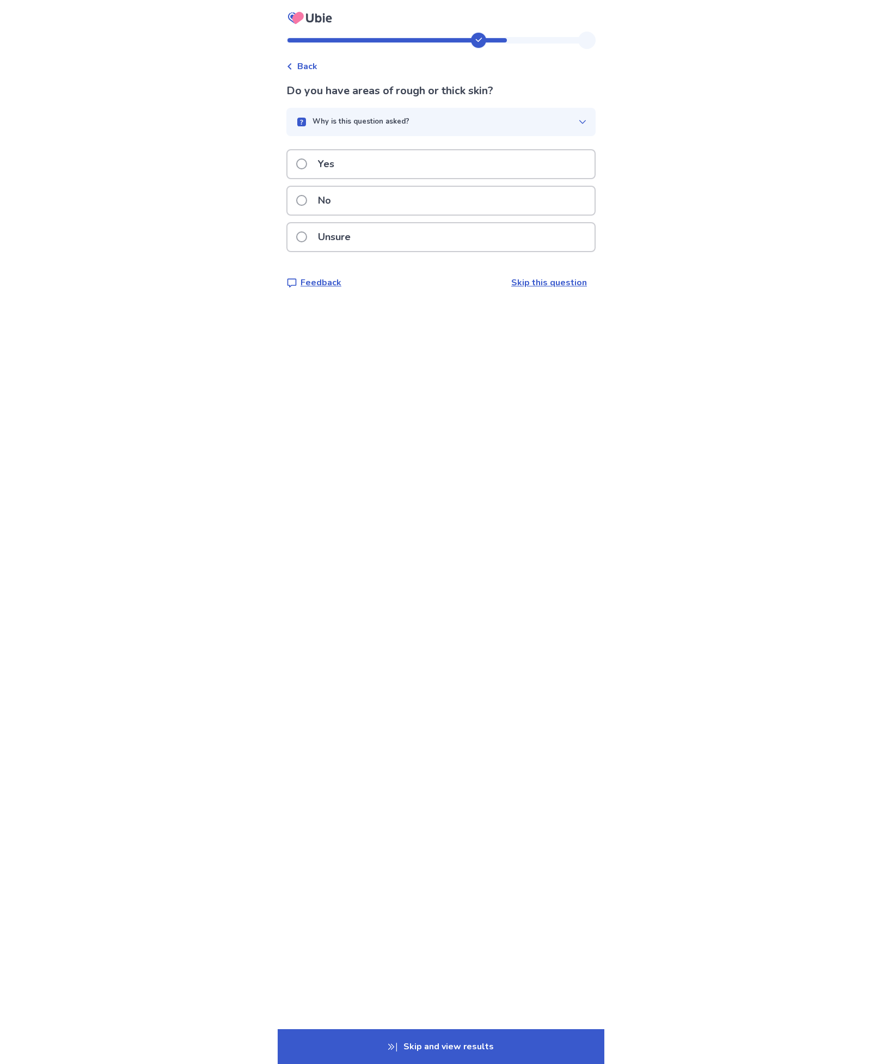
click at [305, 72] on span "Back" at bounding box center [307, 66] width 20 height 13
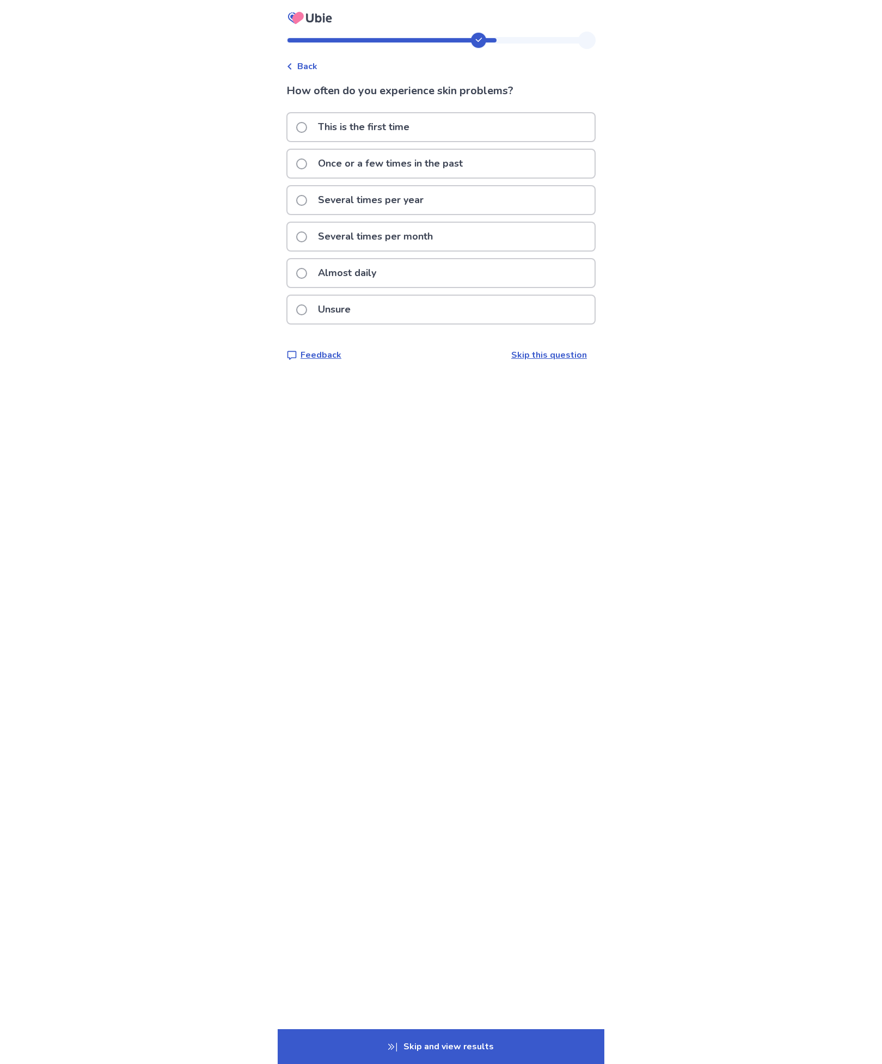
click at [430, 199] on p "Several times per year" at bounding box center [370, 200] width 119 height 28
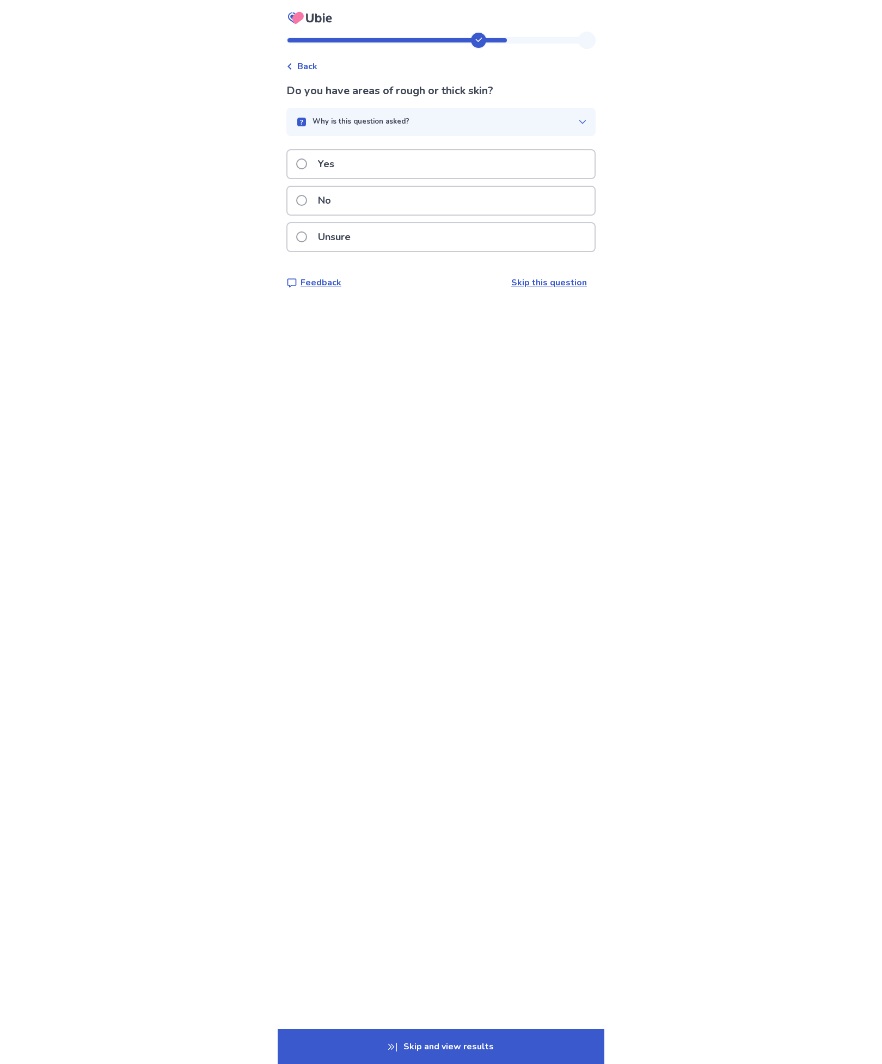
click at [521, 113] on button "Why is this question asked?" at bounding box center [440, 122] width 309 height 28
click at [494, 214] on div "No" at bounding box center [441, 220] width 307 height 28
click at [558, 197] on div "No" at bounding box center [441, 201] width 307 height 28
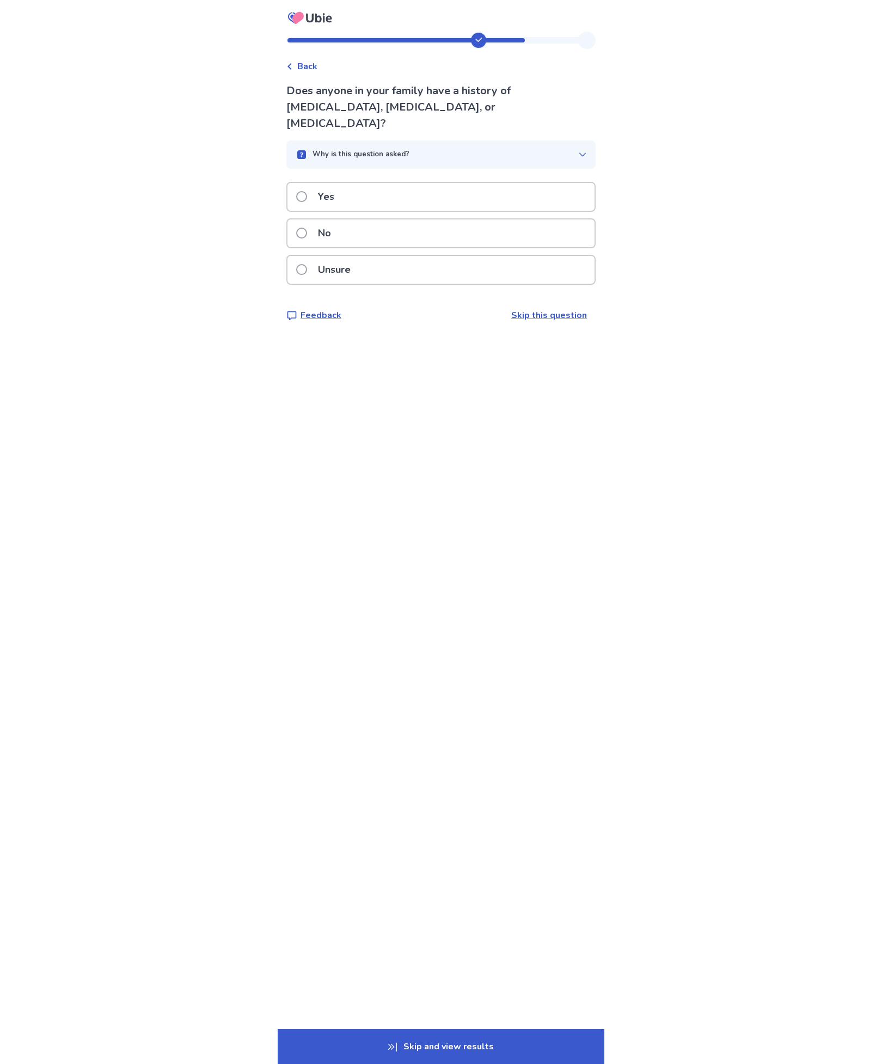
click at [571, 140] on button "Why is this question asked?" at bounding box center [440, 154] width 309 height 28
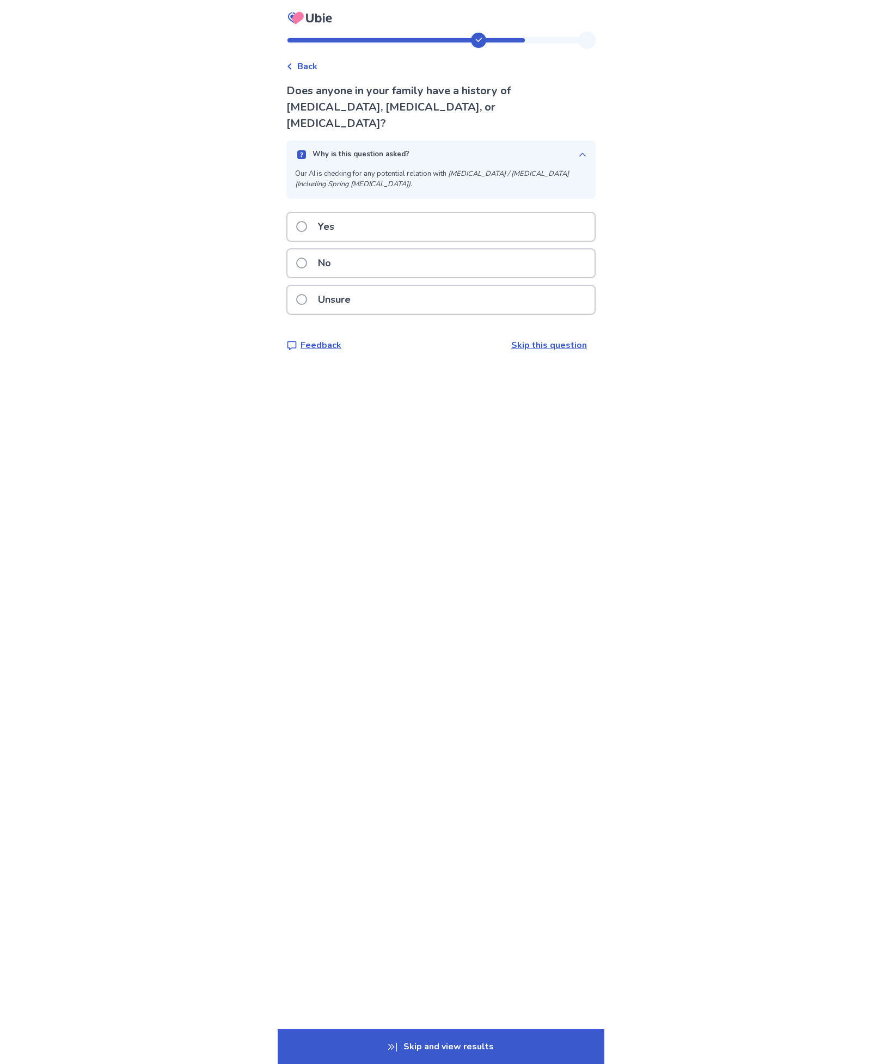
click at [527, 286] on div "Unsure" at bounding box center [441, 300] width 307 height 28
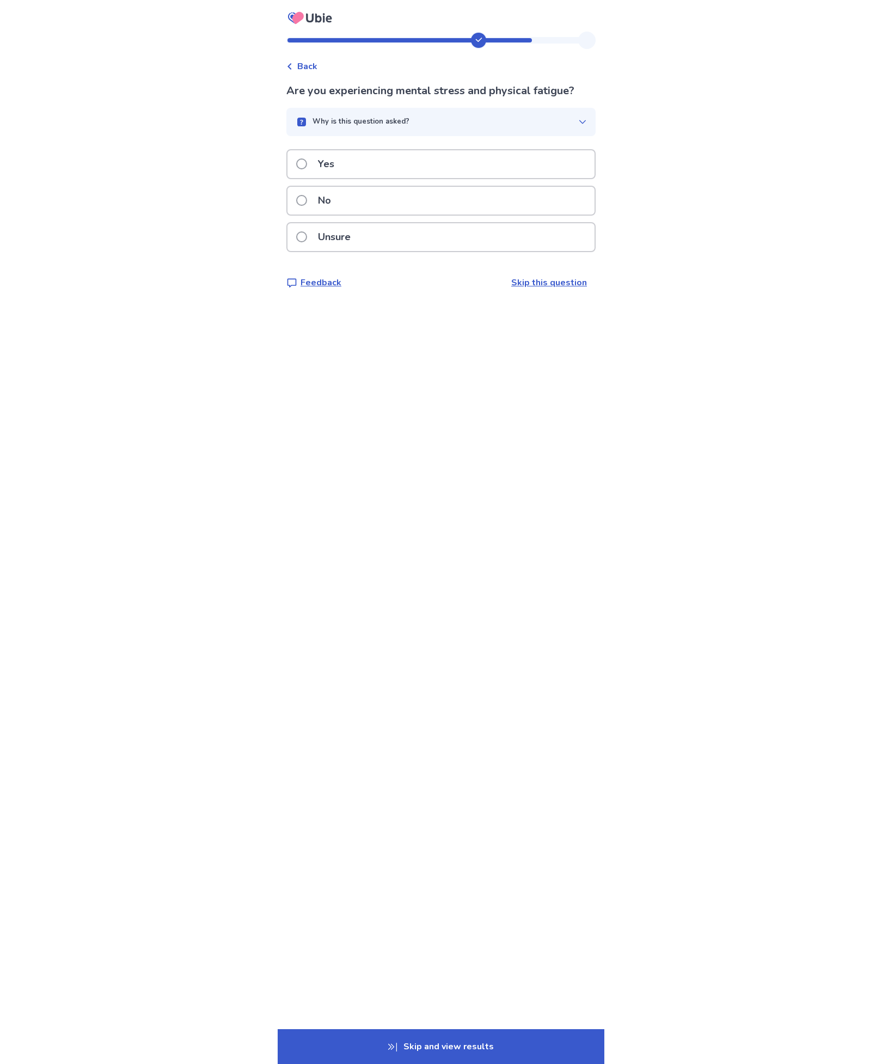
click at [564, 153] on div "Yes" at bounding box center [441, 164] width 307 height 28
click at [567, 122] on div "Why is this question asked?" at bounding box center [436, 122] width 283 height 11
click at [324, 179] on p "Yes" at bounding box center [325, 183] width 29 height 28
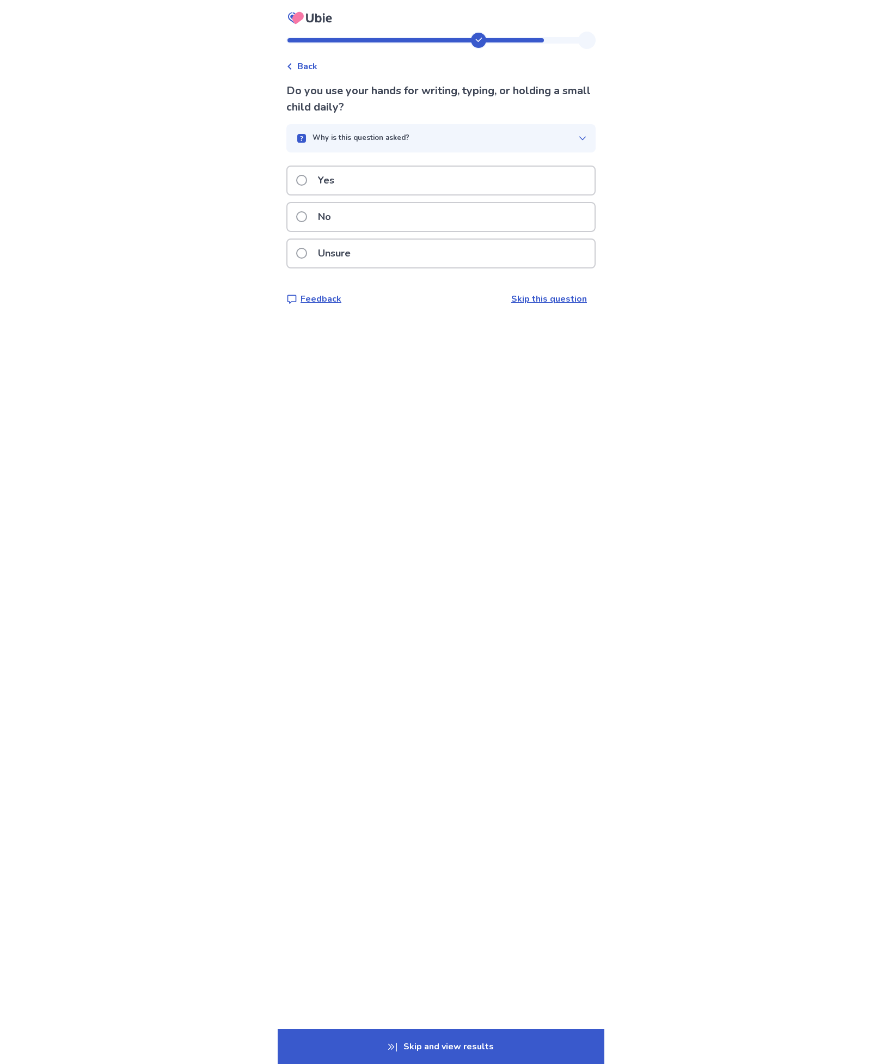
click at [561, 140] on div "Why is this question asked?" at bounding box center [436, 138] width 283 height 11
click at [541, 200] on div "Yes" at bounding box center [441, 200] width 307 height 28
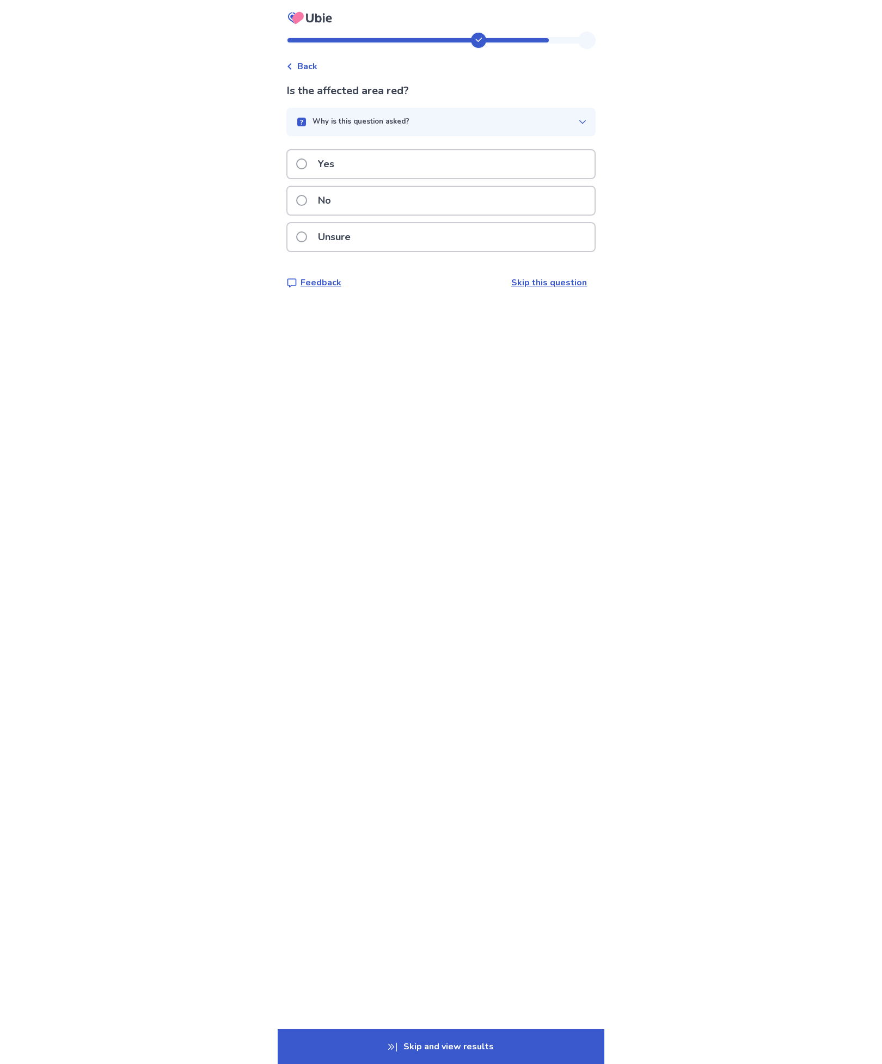
click at [560, 158] on div "Yes" at bounding box center [441, 164] width 307 height 28
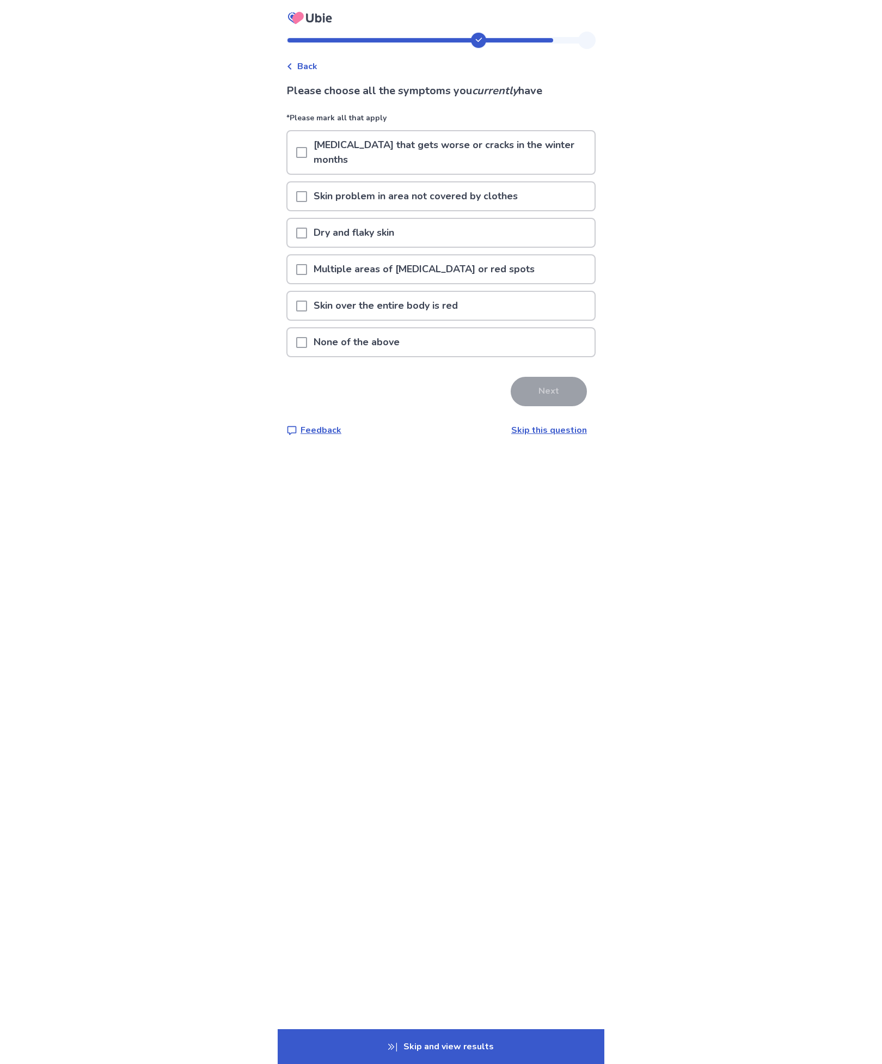
click at [573, 182] on div "Skin problem in area not covered by clothes" at bounding box center [441, 196] width 307 height 28
click at [558, 379] on button "Next" at bounding box center [549, 391] width 76 height 29
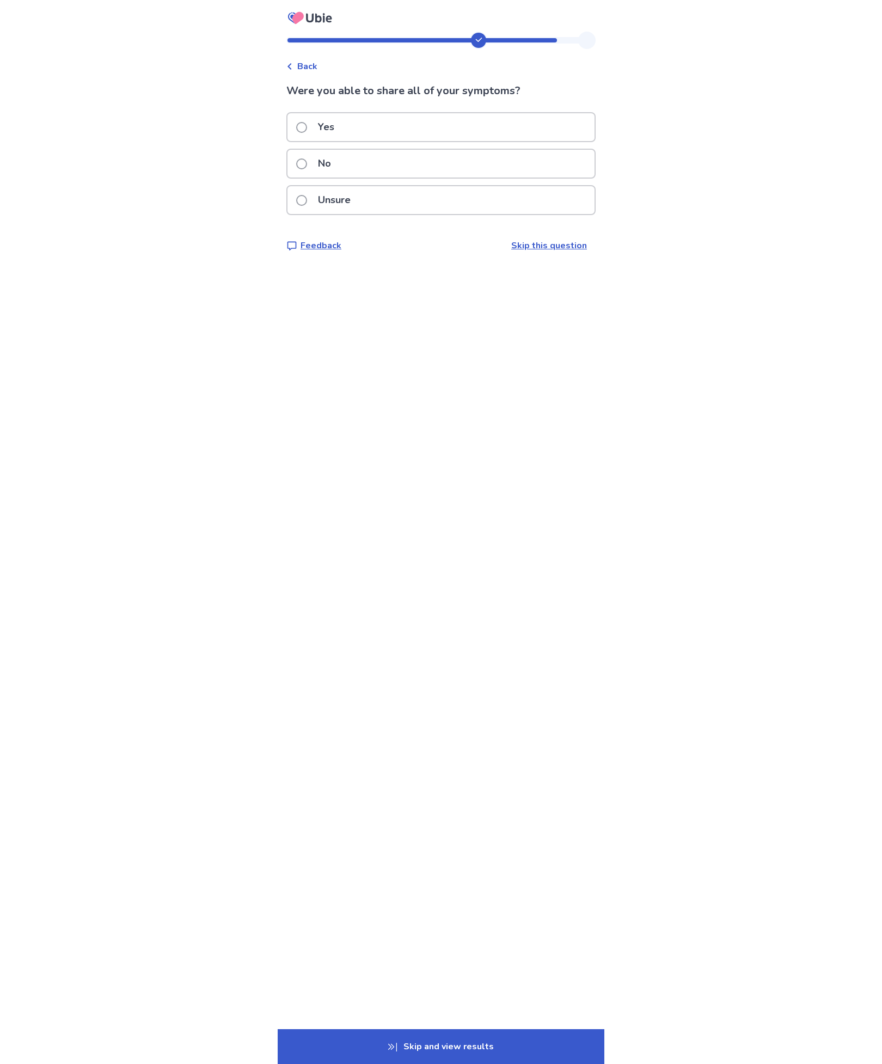
click at [565, 118] on div "Yes" at bounding box center [441, 127] width 307 height 28
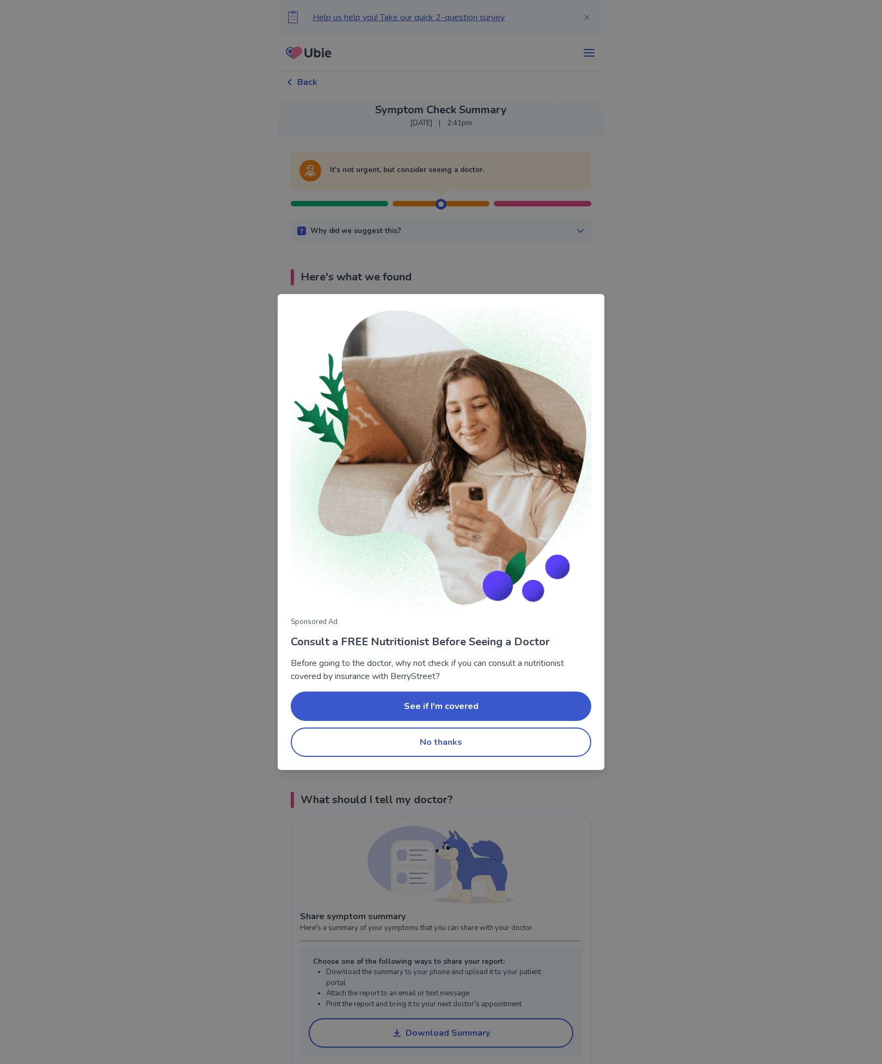
click at [427, 718] on button "See if I'm covered" at bounding box center [441, 706] width 301 height 29
click at [441, 736] on button "No thanks" at bounding box center [441, 742] width 301 height 29
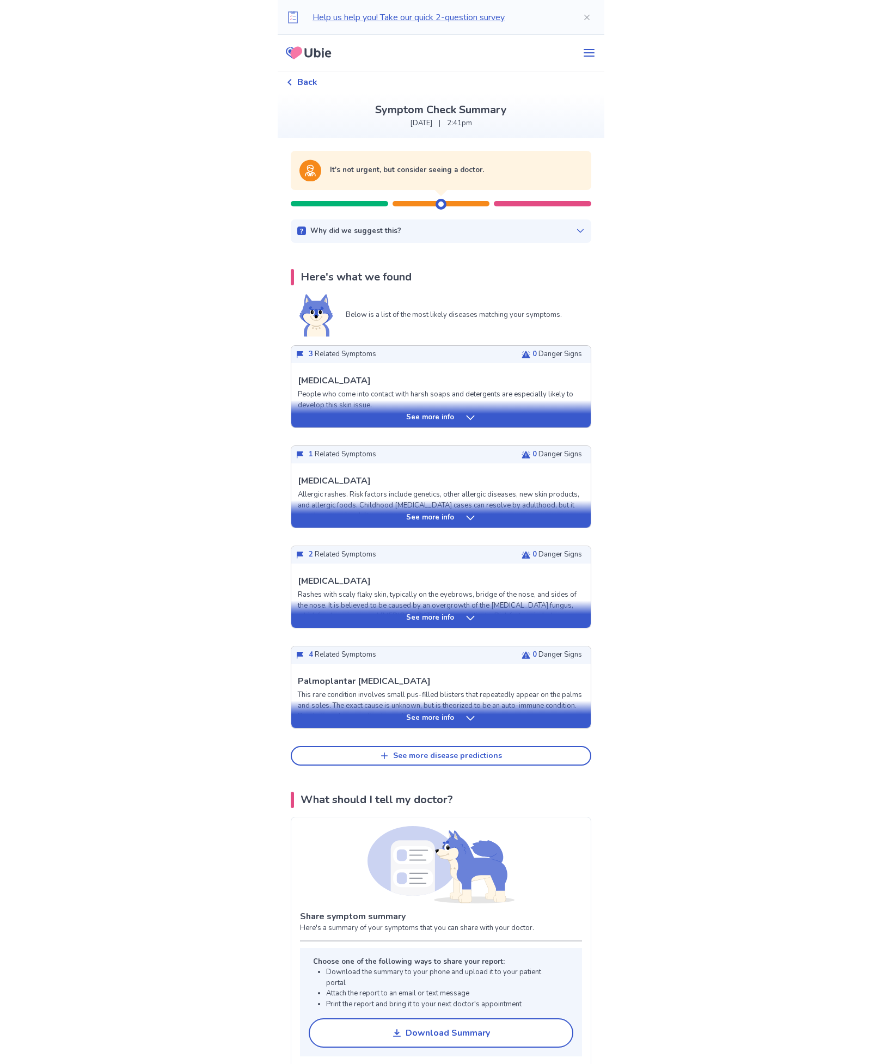
click at [437, 405] on div "See more info" at bounding box center [440, 413] width 299 height 27
